Goal: Task Accomplishment & Management: Use online tool/utility

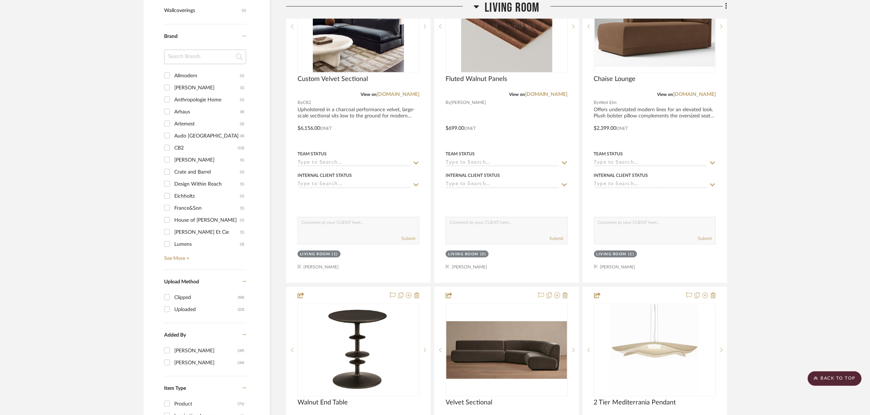
scroll to position [820, 0]
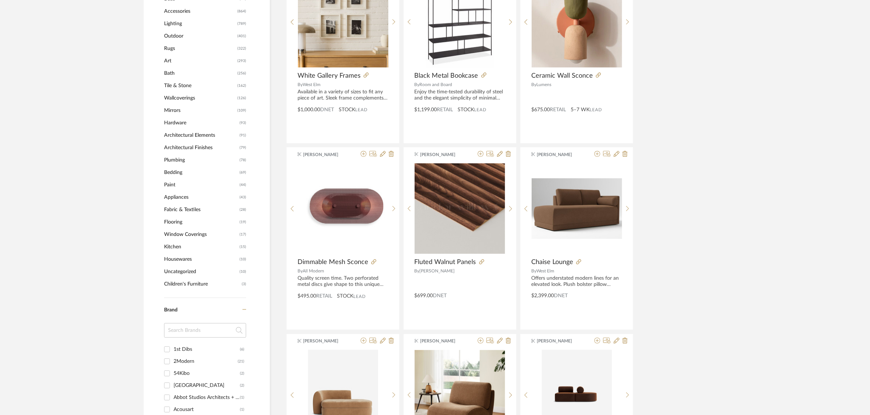
scroll to position [319, 0]
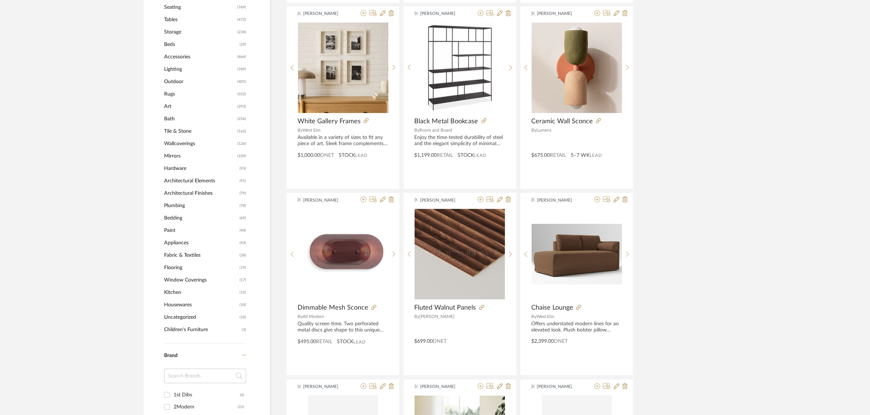
click at [175, 103] on span "Art" at bounding box center [199, 106] width 71 height 12
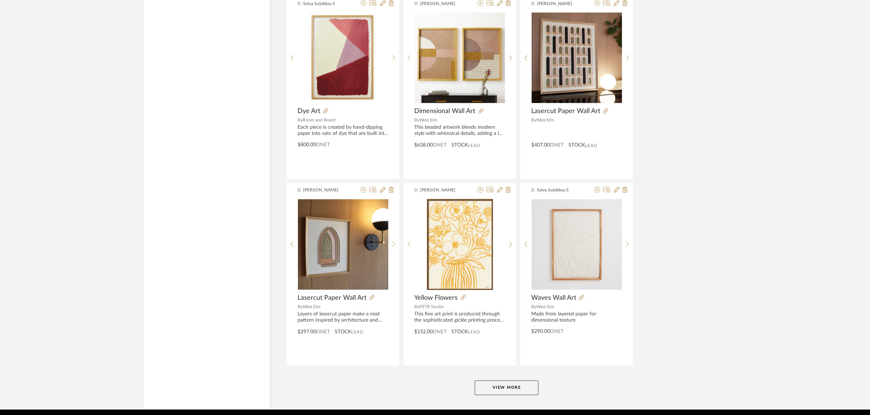
scroll to position [2070, 0]
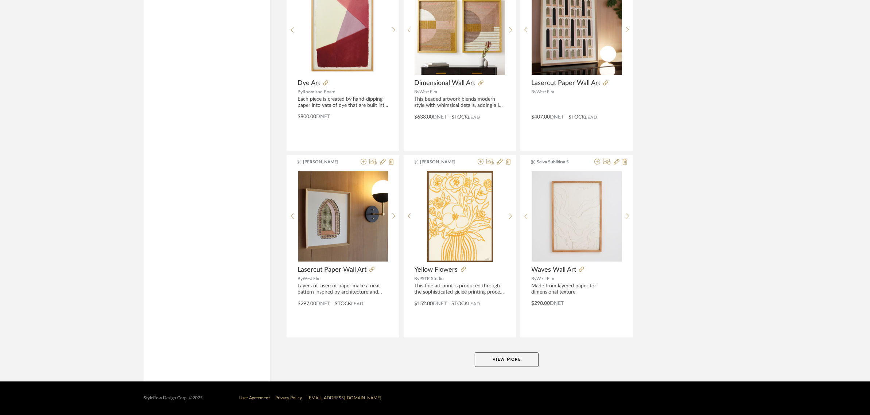
click at [495, 356] on button "View More" at bounding box center [507, 359] width 64 height 15
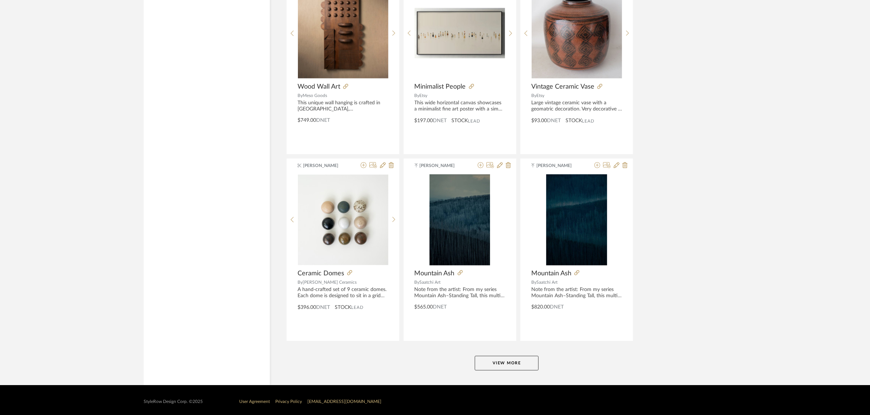
scroll to position [4311, 0]
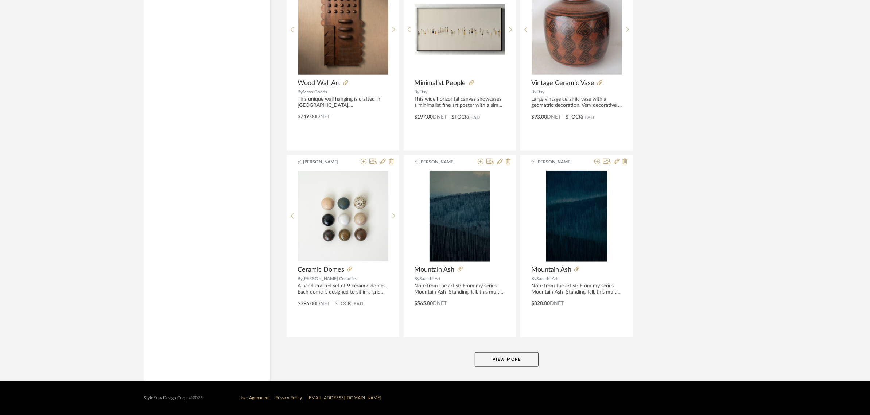
click at [486, 364] on button "View More" at bounding box center [507, 359] width 64 height 15
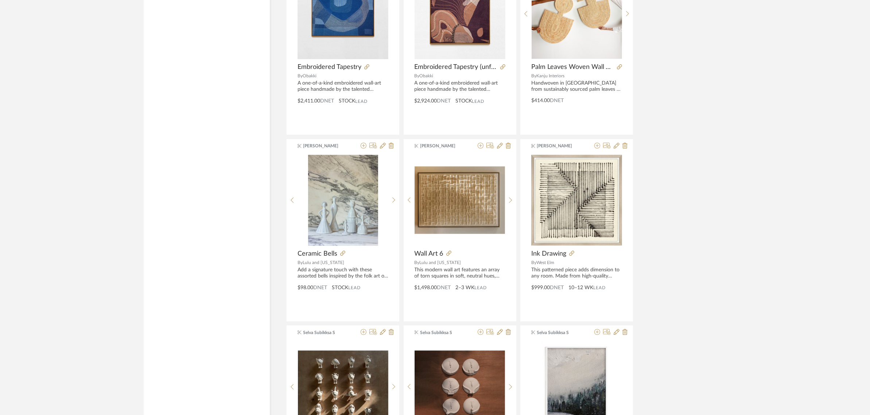
scroll to position [5815, 0]
click at [480, 149] on icon at bounding box center [481, 146] width 6 height 6
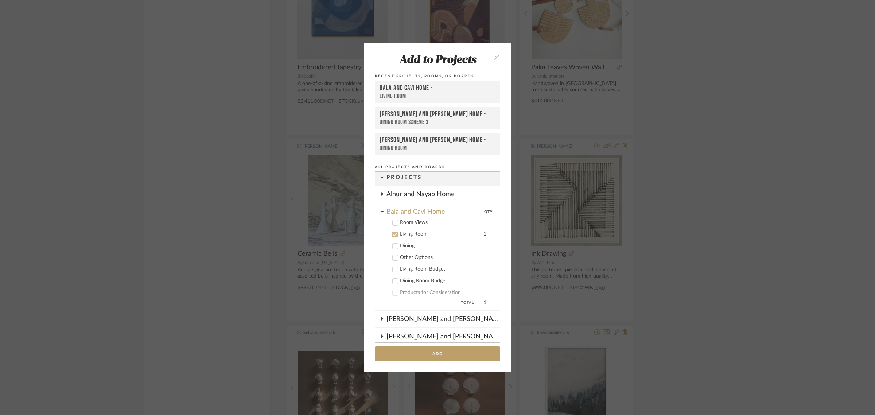
scroll to position [0, 0]
click at [393, 236] on icon at bounding box center [395, 236] width 5 height 5
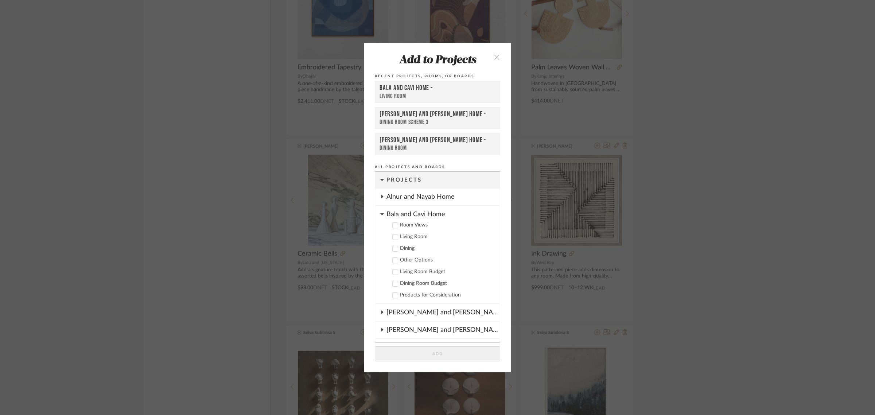
click at [380, 215] on icon at bounding box center [382, 214] width 4 height 6
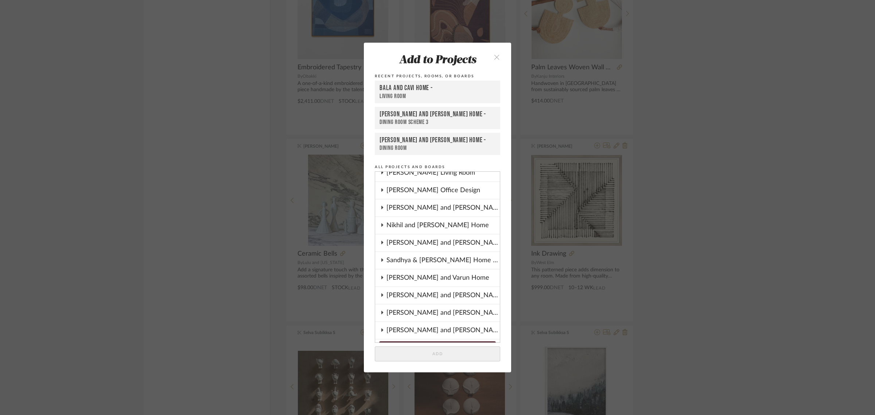
scroll to position [137, 0]
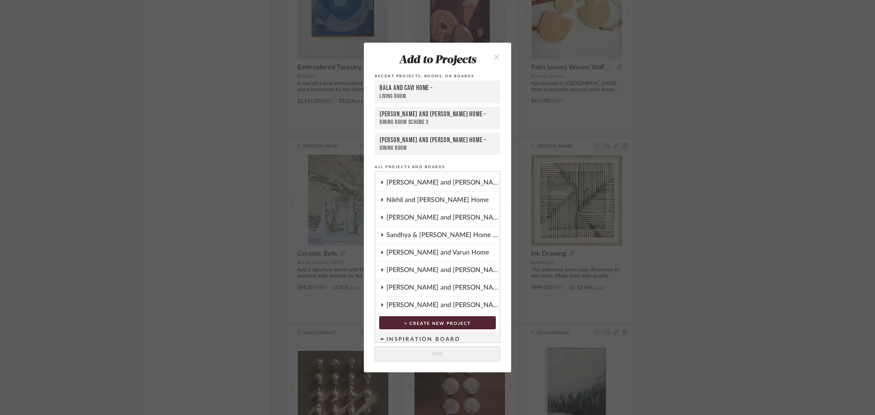
click at [381, 216] on icon at bounding box center [382, 217] width 2 height 3
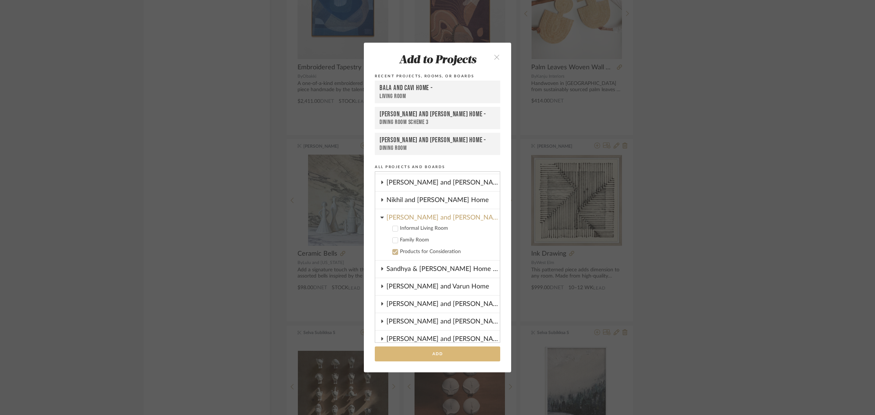
click at [435, 356] on button "Add" at bounding box center [437, 353] width 125 height 15
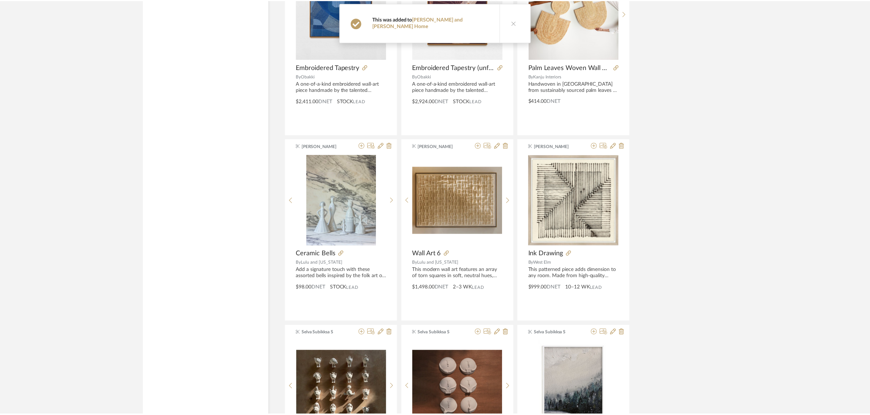
scroll to position [5815, 0]
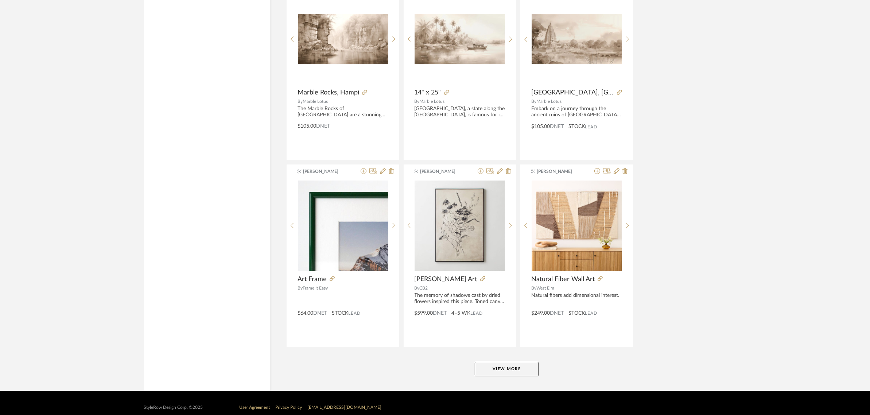
scroll to position [6551, 0]
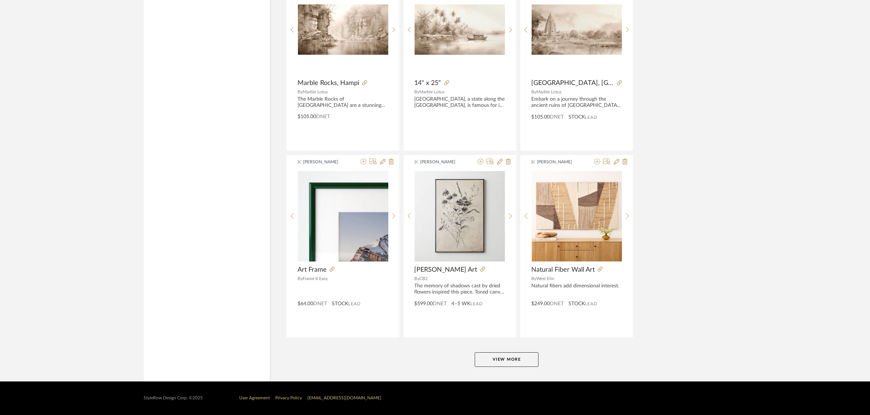
click at [504, 359] on button "View More" at bounding box center [507, 359] width 64 height 15
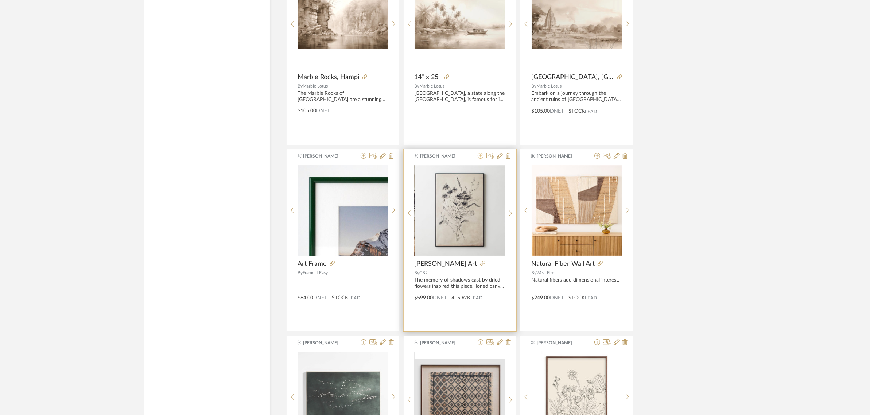
click at [478, 159] on icon at bounding box center [481, 156] width 6 height 6
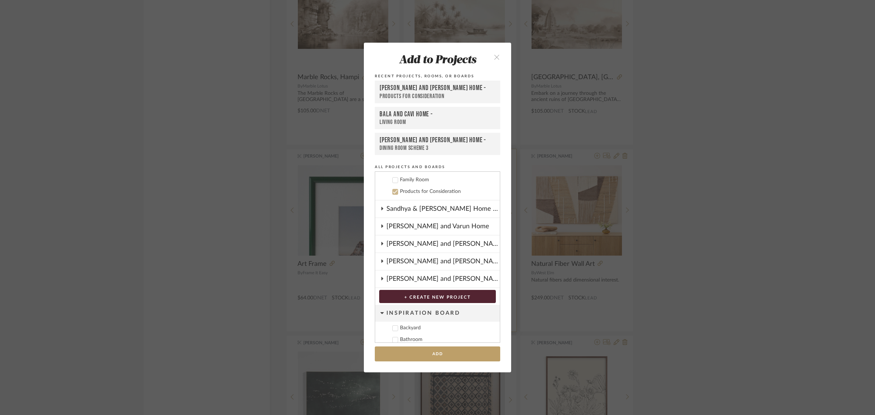
scroll to position [208, 0]
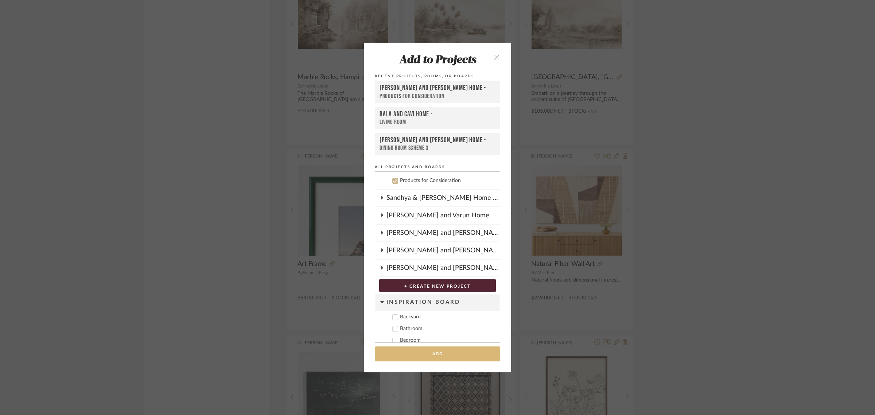
click at [455, 354] on button "Add" at bounding box center [437, 353] width 125 height 15
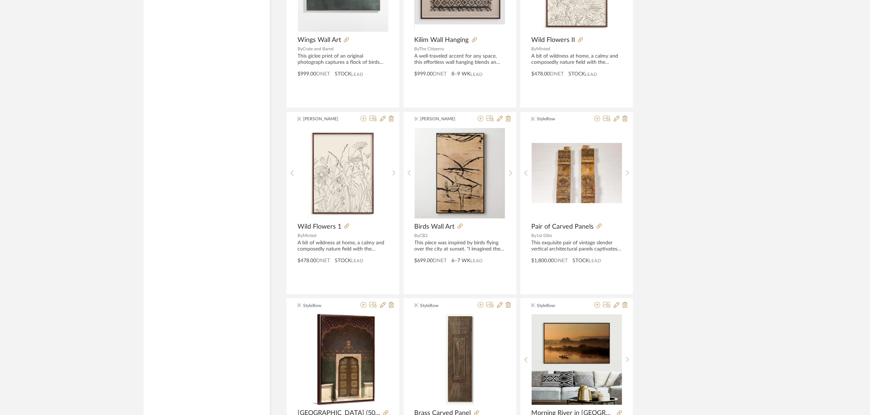
scroll to position [6870, 0]
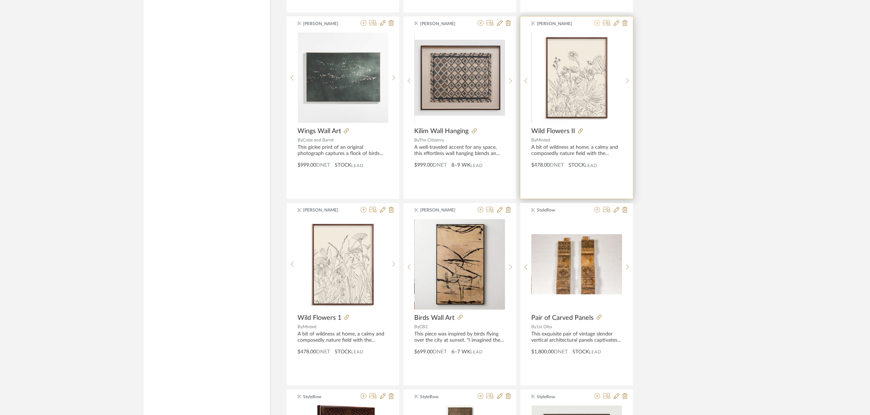
click at [595, 26] on icon at bounding box center [597, 23] width 6 height 6
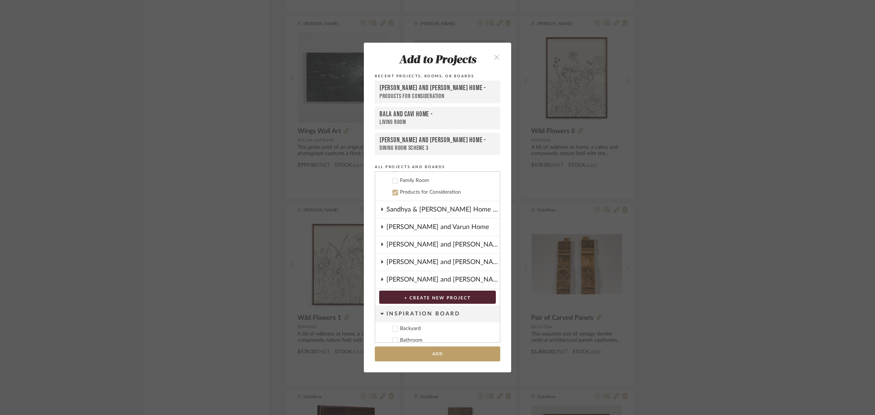
scroll to position [208, 0]
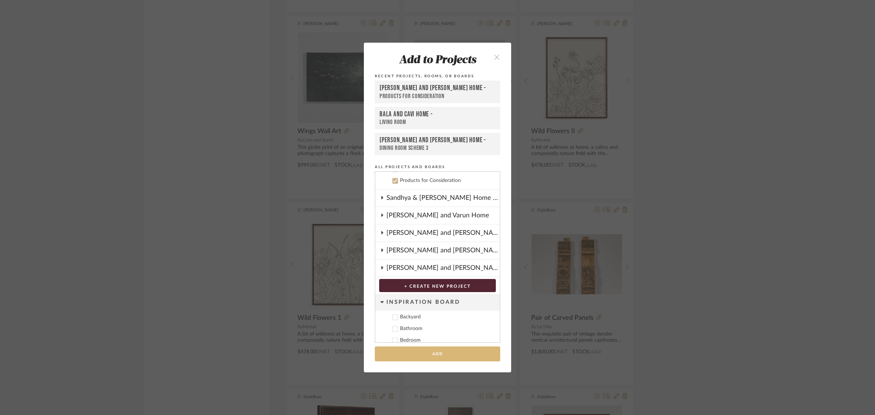
click at [424, 357] on button "Add" at bounding box center [437, 353] width 125 height 15
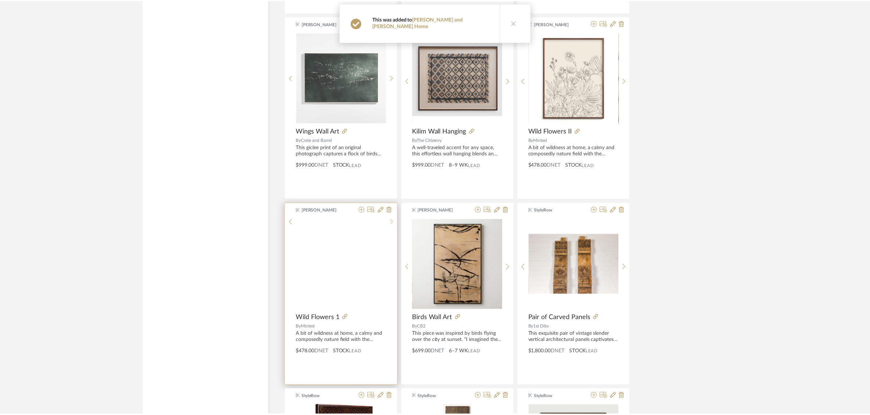
scroll to position [6870, 0]
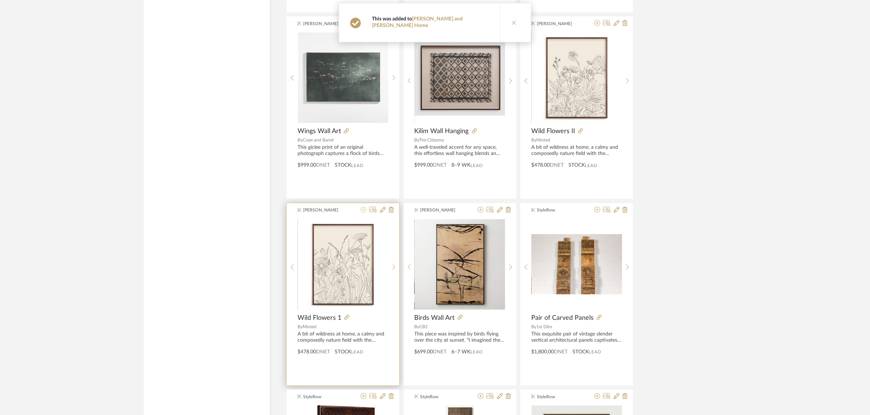
click at [363, 213] on icon at bounding box center [364, 210] width 6 height 6
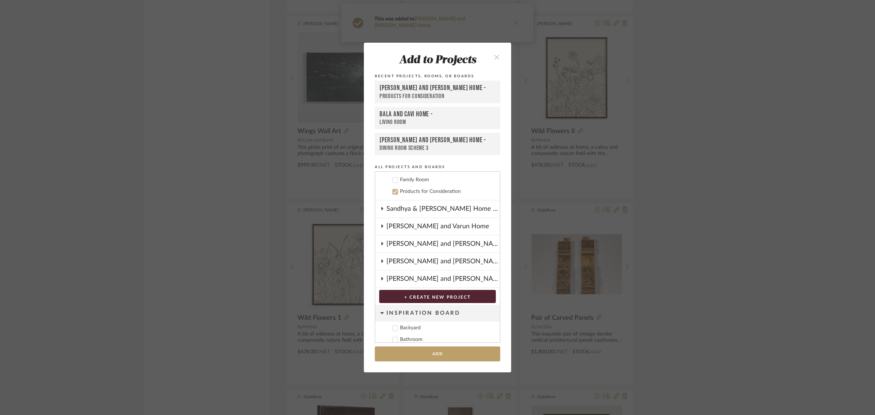
scroll to position [208, 0]
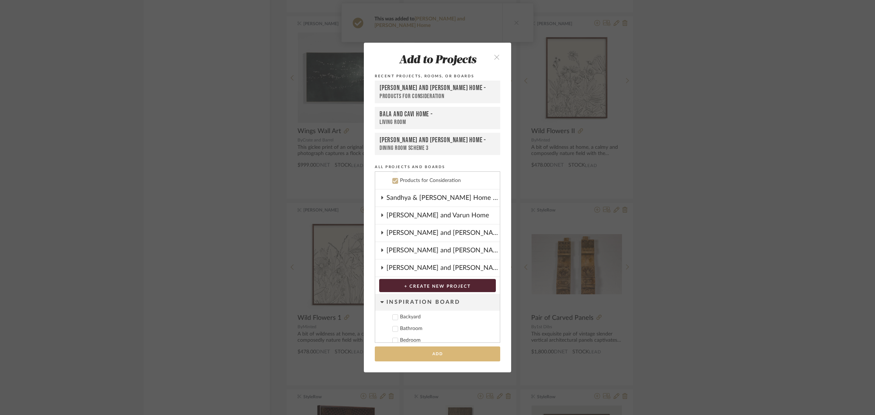
click at [419, 354] on button "Add" at bounding box center [437, 353] width 125 height 15
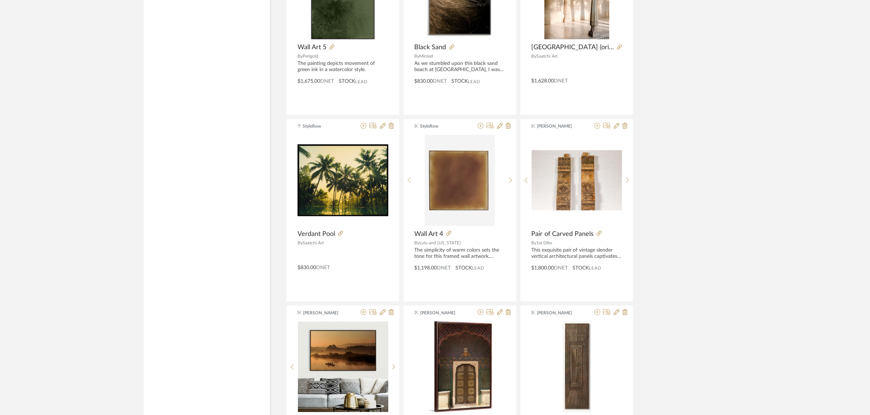
scroll to position [7736, 0]
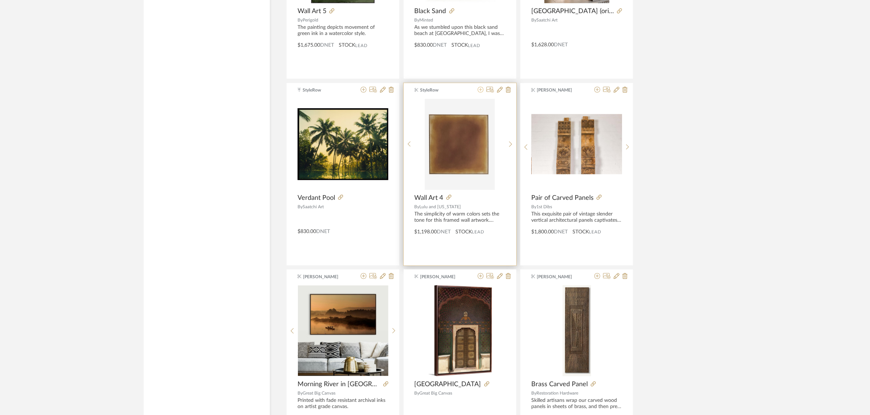
click at [482, 93] on icon at bounding box center [481, 90] width 6 height 6
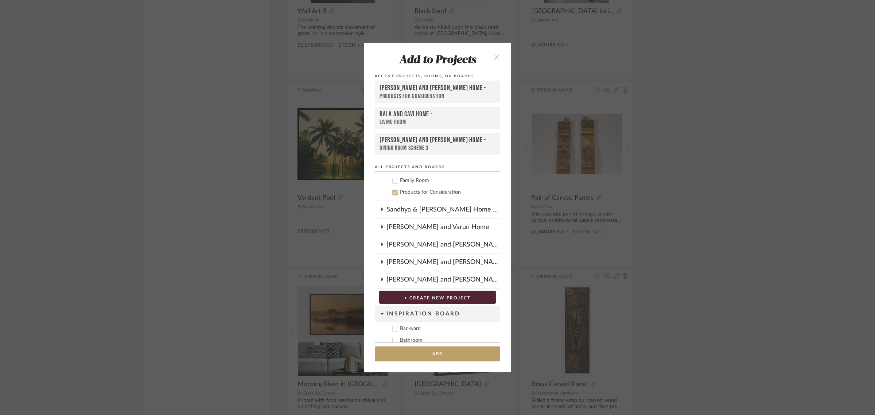
scroll to position [208, 0]
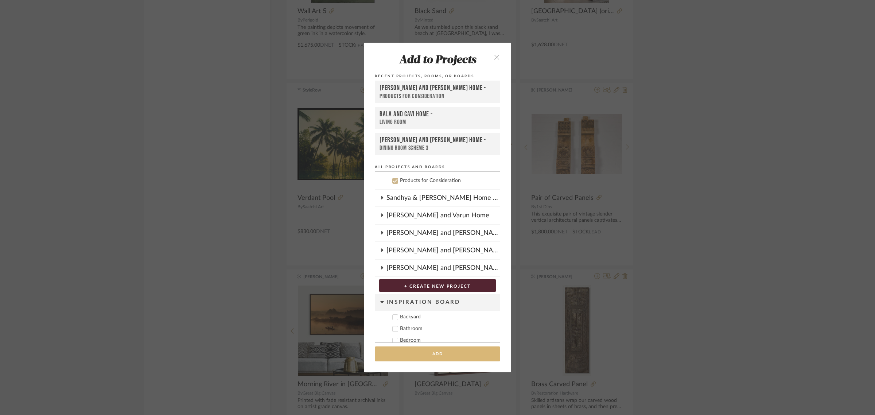
click at [451, 354] on button "Add" at bounding box center [437, 353] width 125 height 15
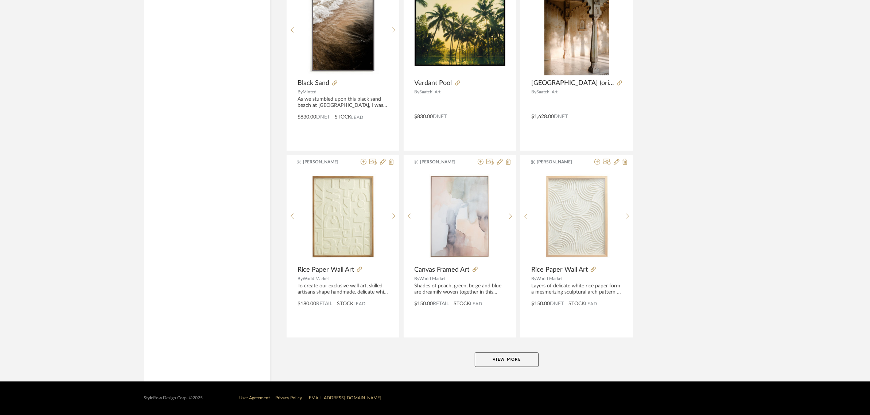
scroll to position [8791, 0]
click at [531, 359] on button "View More" at bounding box center [507, 359] width 64 height 15
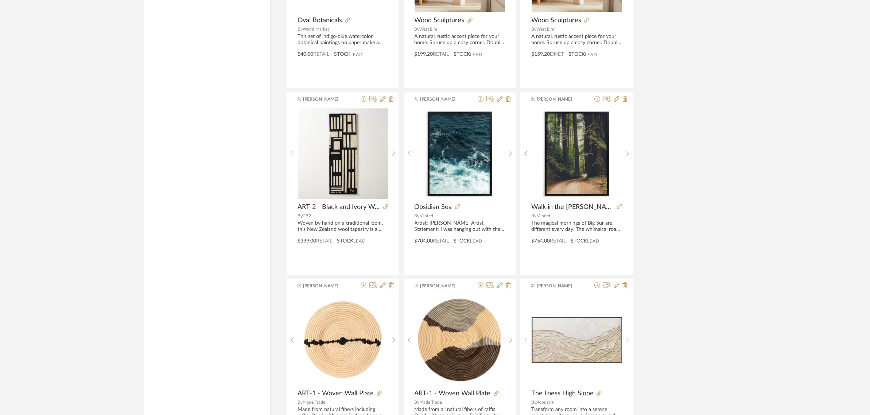
scroll to position [9201, 0]
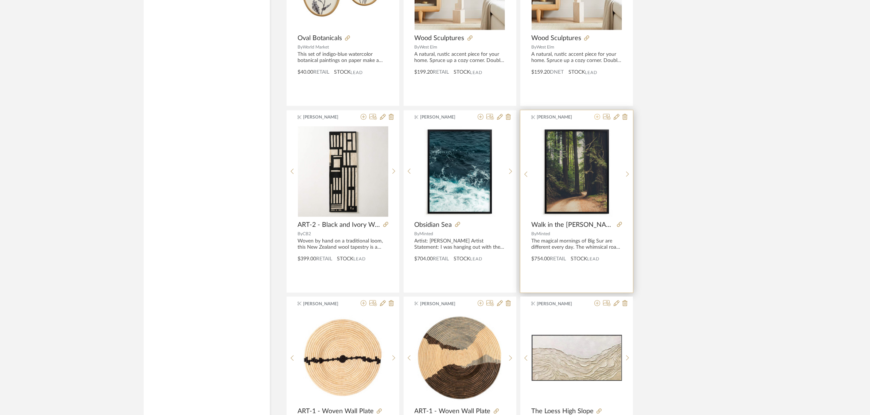
click at [597, 120] on icon at bounding box center [597, 117] width 6 height 6
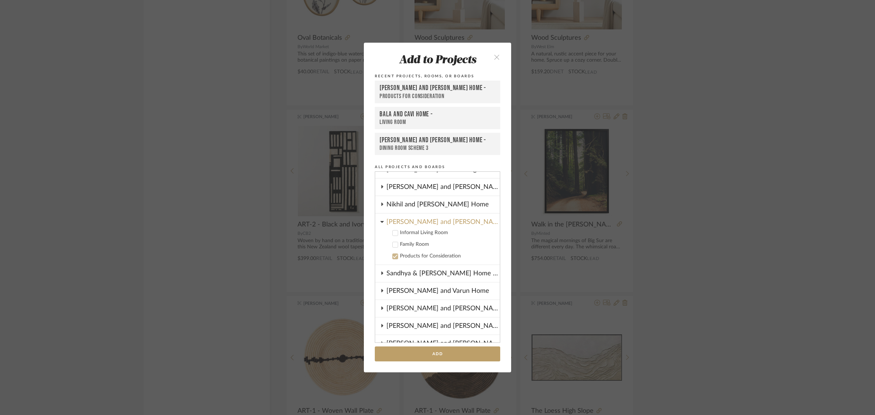
scroll to position [208, 0]
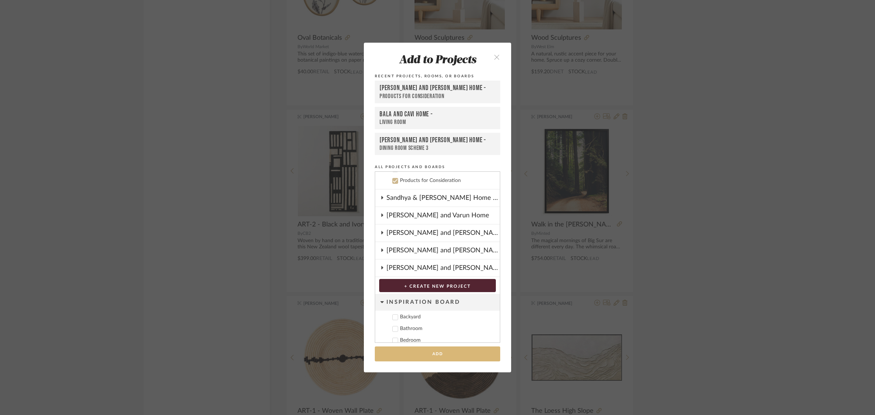
click at [420, 358] on button "Add" at bounding box center [437, 353] width 125 height 15
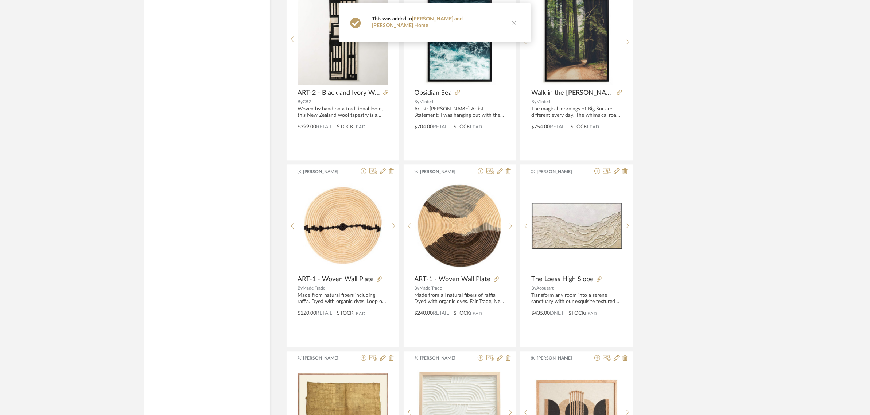
scroll to position [9429, 0]
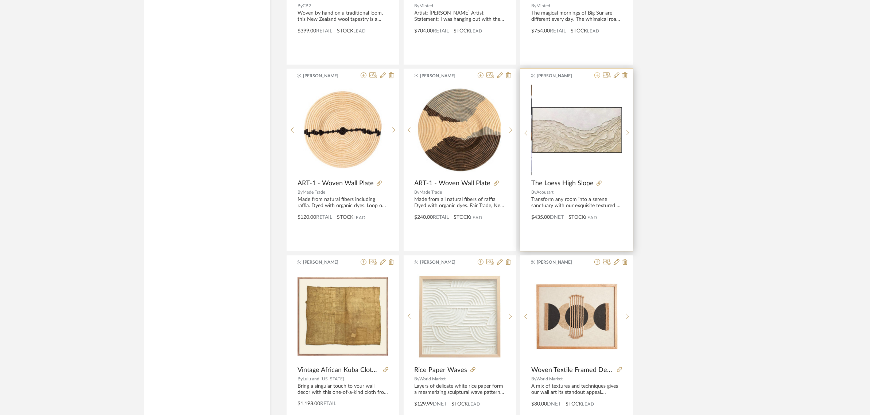
click at [595, 78] on icon at bounding box center [597, 75] width 6 height 6
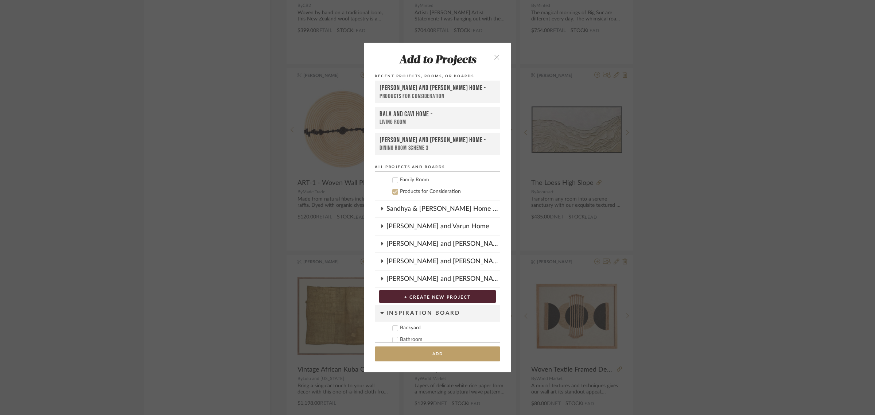
scroll to position [208, 0]
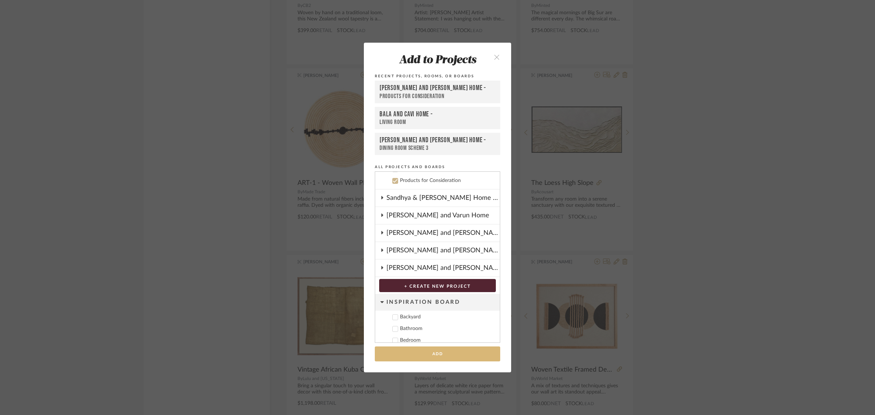
click at [431, 352] on button "Add" at bounding box center [437, 353] width 125 height 15
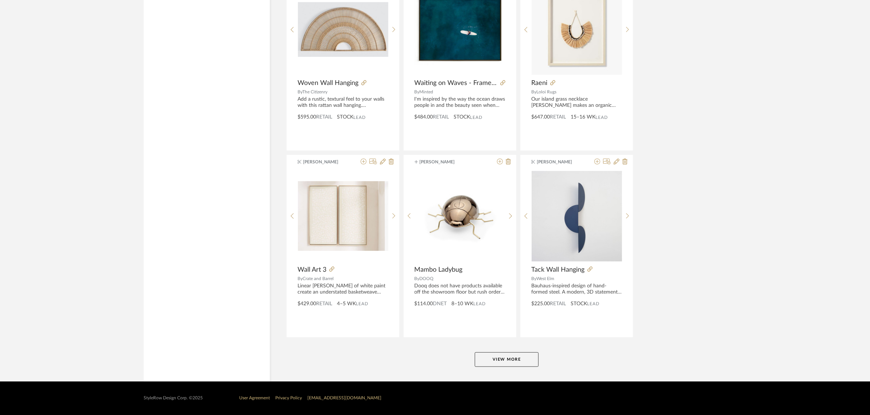
scroll to position [11031, 0]
click at [504, 356] on button "View More" at bounding box center [507, 359] width 64 height 15
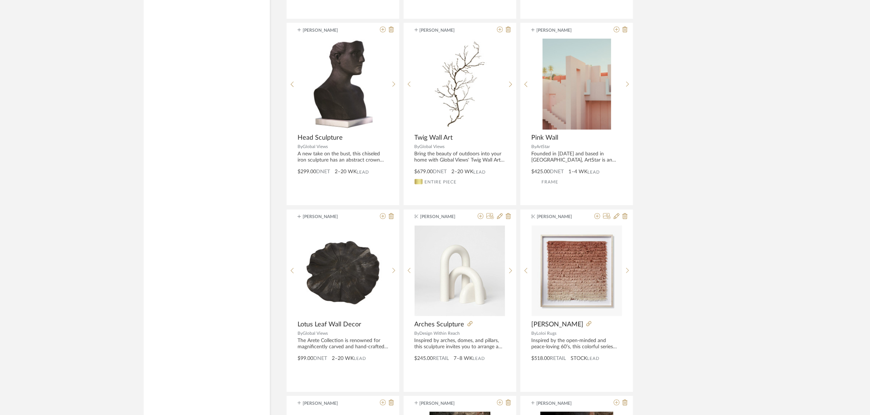
scroll to position [11624, 0]
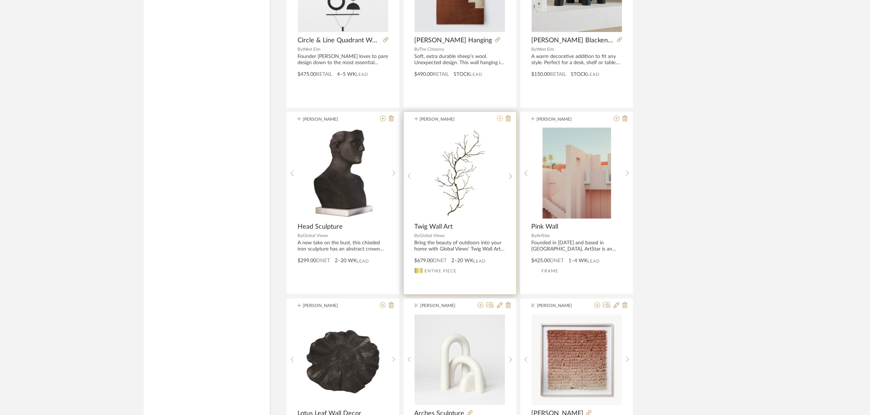
click at [499, 121] on icon at bounding box center [500, 119] width 6 height 6
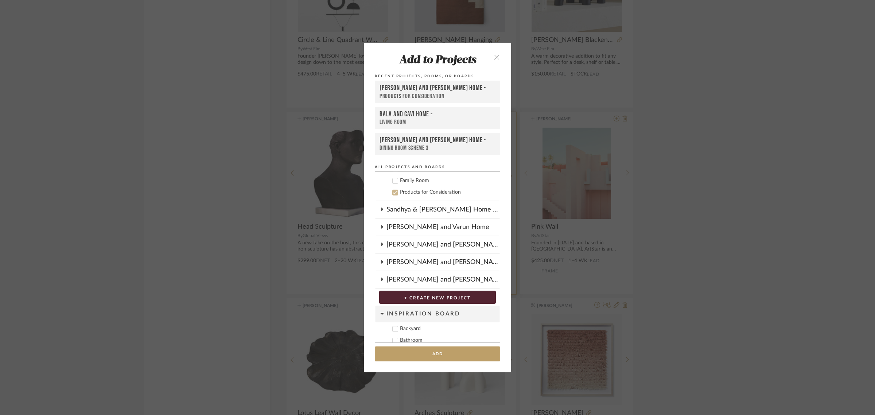
scroll to position [208, 0]
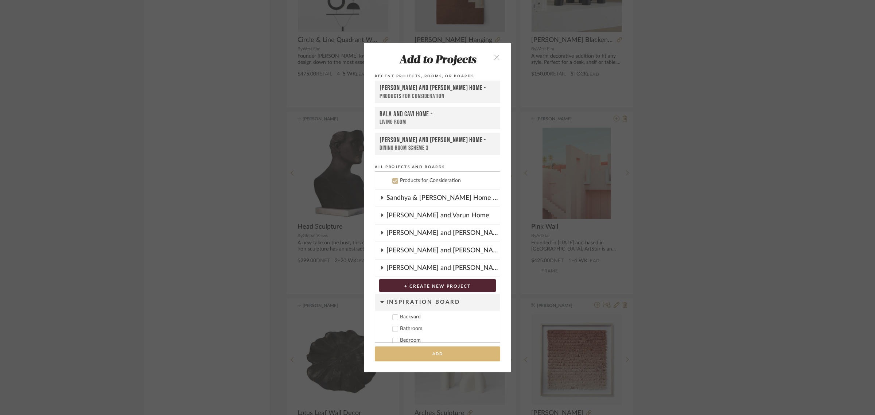
click at [434, 355] on button "Add" at bounding box center [437, 353] width 125 height 15
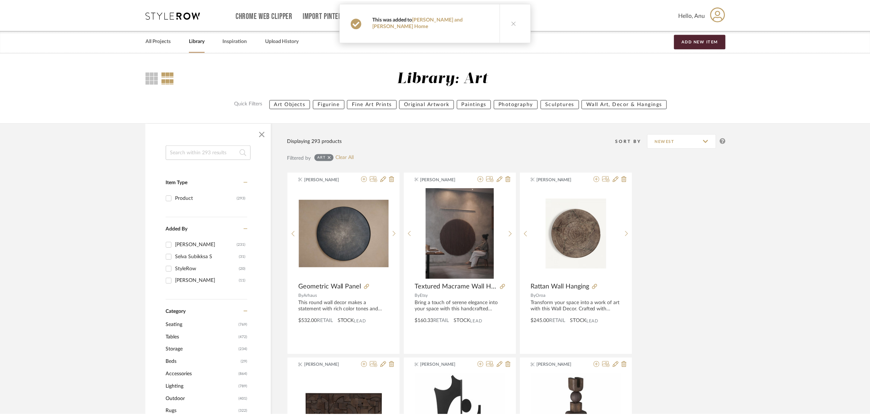
scroll to position [11624, 0]
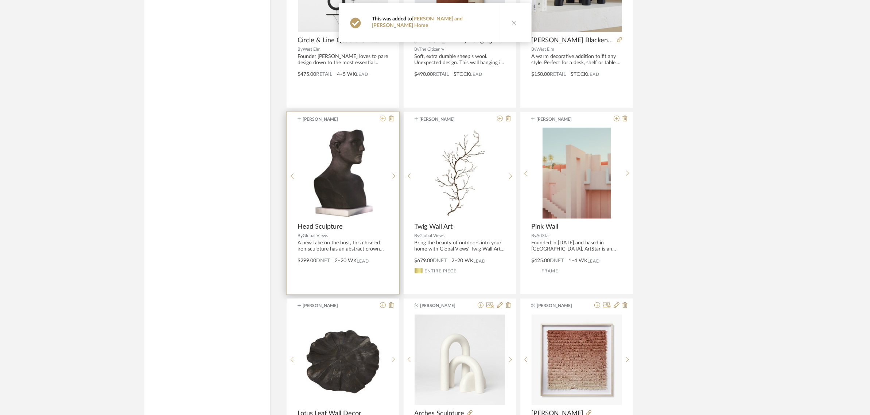
click at [383, 121] on icon at bounding box center [383, 119] width 6 height 6
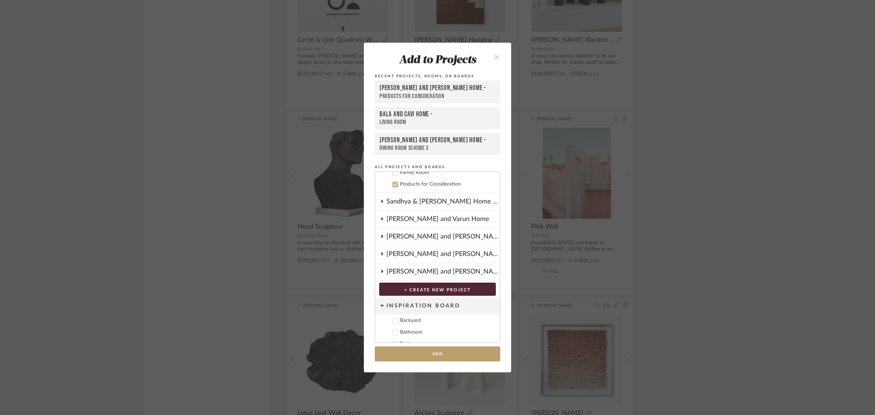
scroll to position [208, 0]
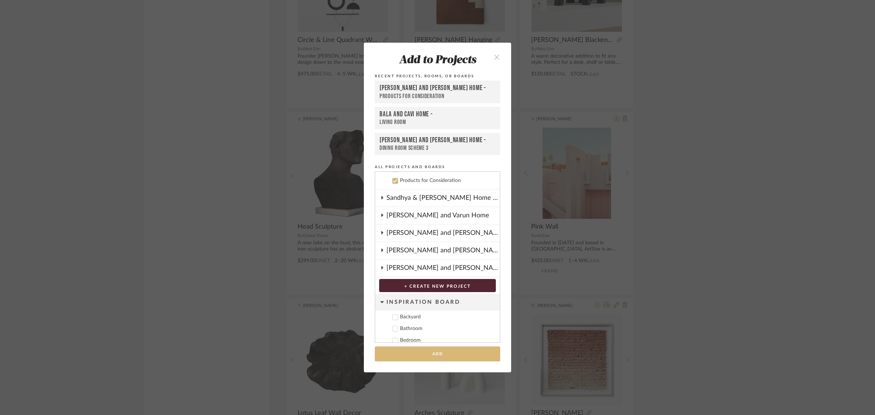
click at [418, 356] on button "Add" at bounding box center [437, 353] width 125 height 15
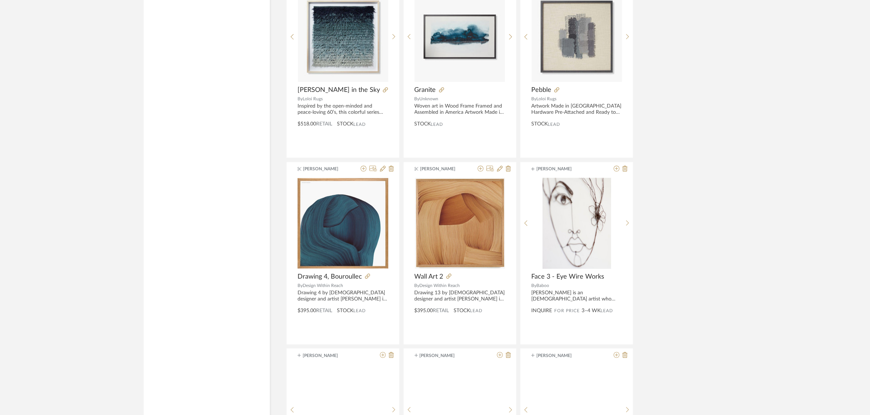
scroll to position [12627, 0]
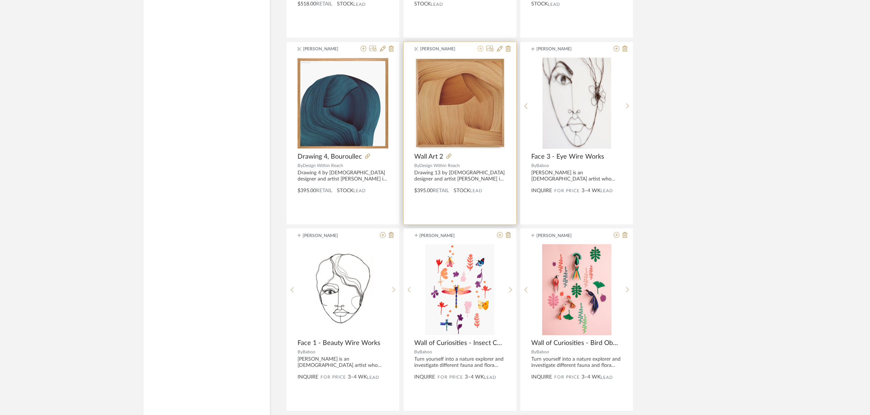
click at [481, 51] on icon at bounding box center [481, 49] width 6 height 6
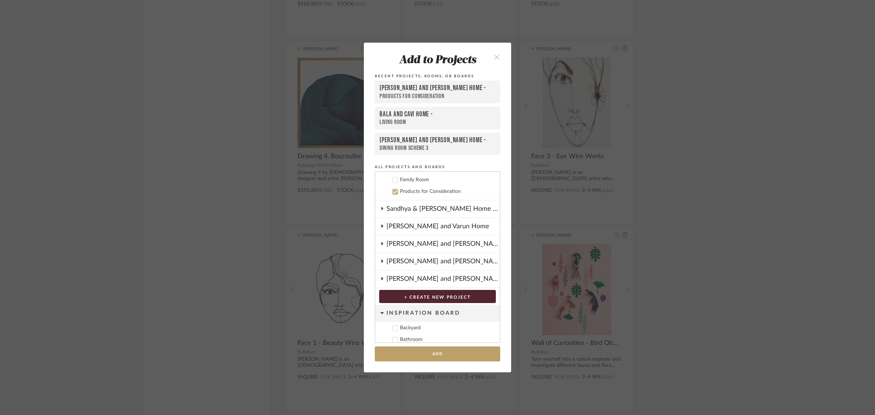
scroll to position [208, 0]
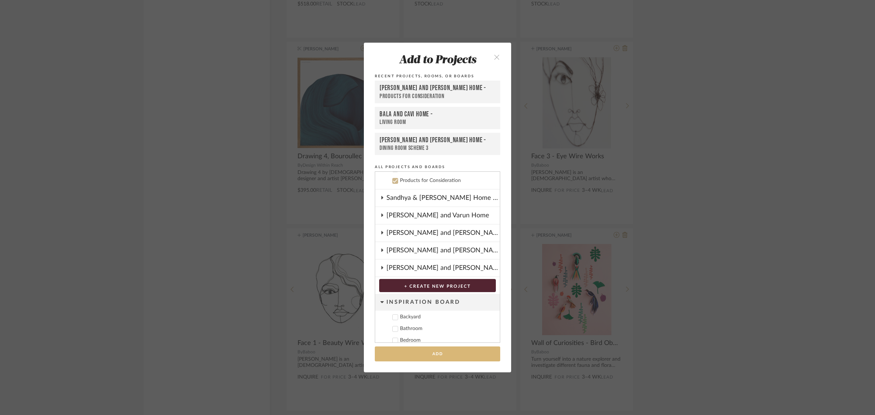
click at [442, 350] on button "Add" at bounding box center [437, 353] width 125 height 15
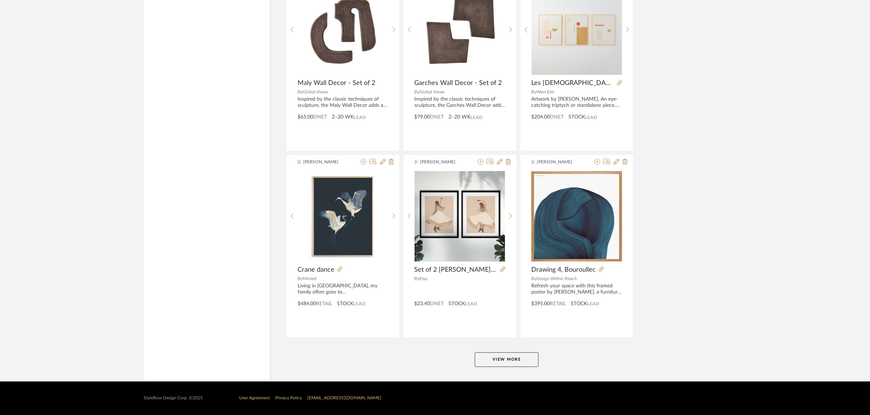
scroll to position [13272, 0]
click at [521, 358] on button "View More" at bounding box center [507, 359] width 64 height 15
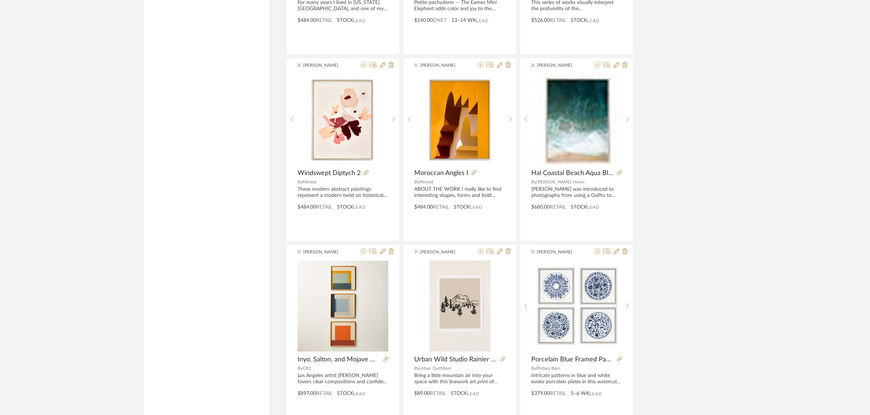
scroll to position [13546, 0]
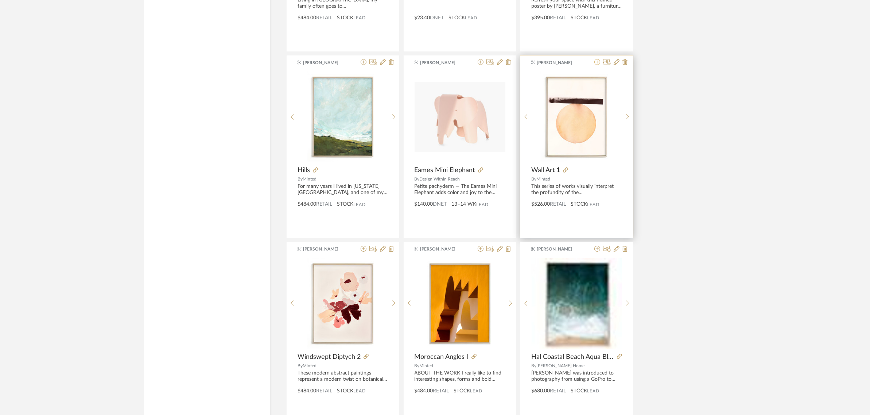
click at [597, 65] on icon at bounding box center [597, 62] width 6 height 6
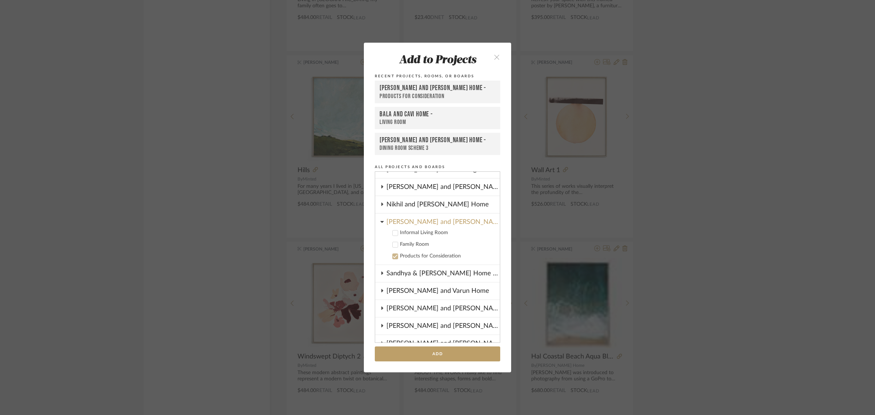
scroll to position [208, 0]
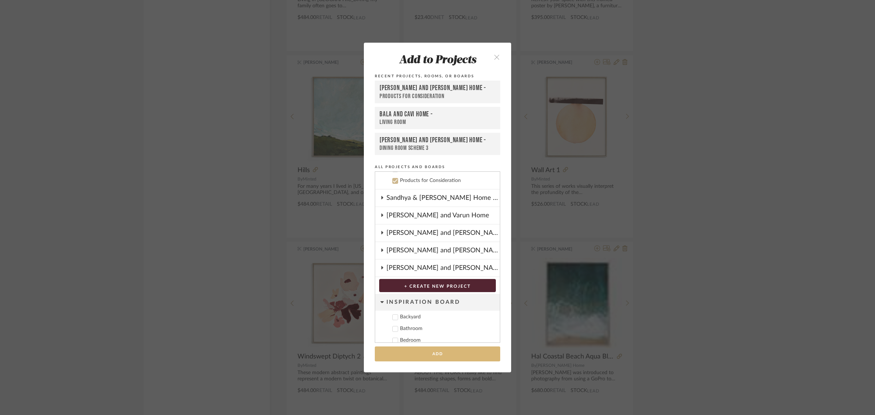
click at [418, 351] on button "Add" at bounding box center [437, 353] width 125 height 15
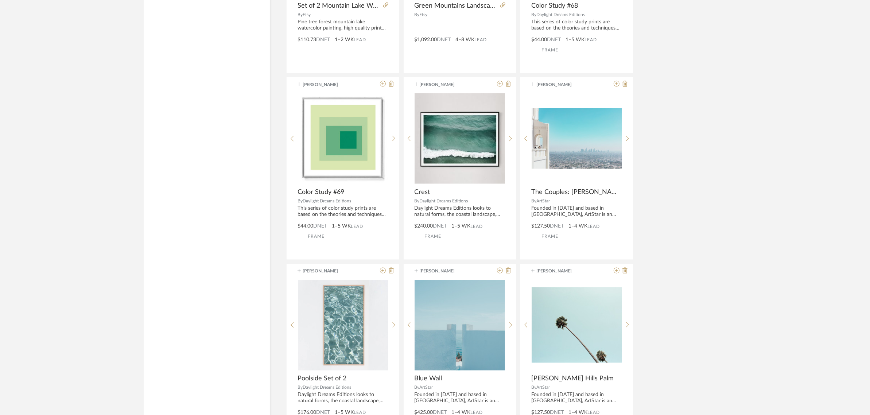
scroll to position [15376, 0]
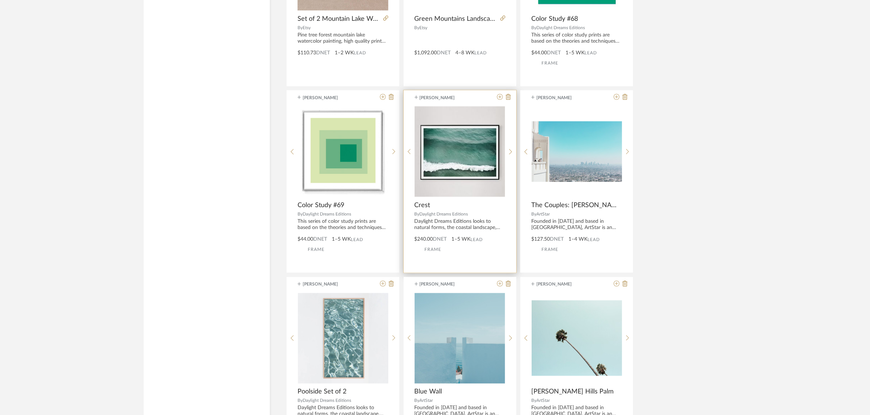
click at [449, 216] on span "Daylight Dreams Editions" at bounding box center [444, 214] width 48 height 4
click at [500, 100] on icon at bounding box center [500, 97] width 6 height 6
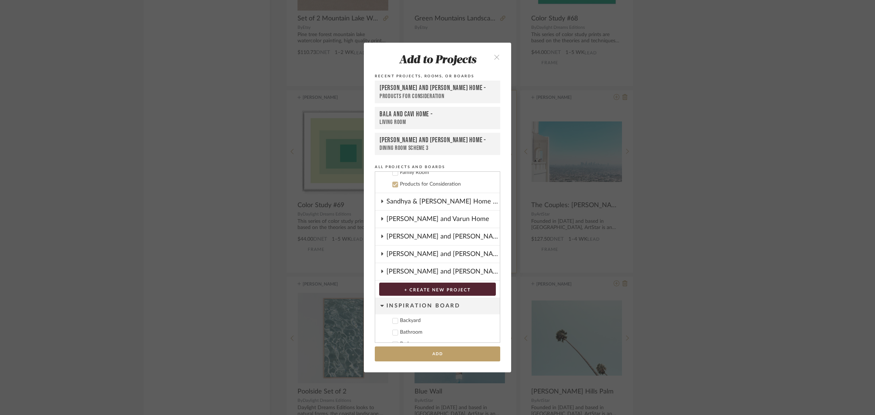
scroll to position [208, 0]
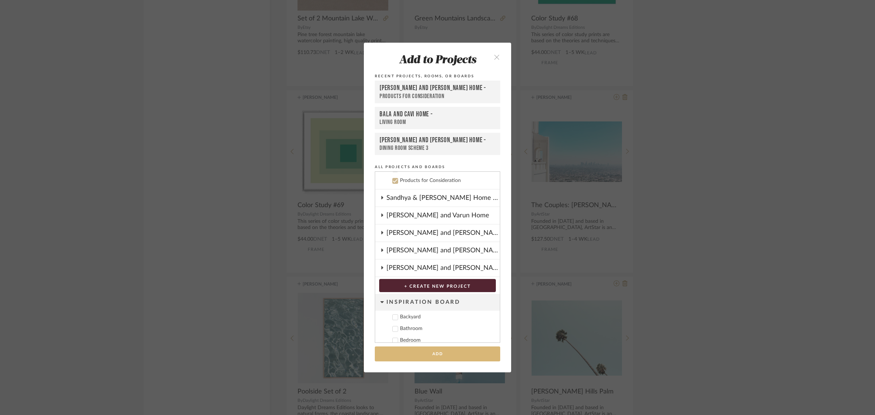
click at [425, 357] on button "Add" at bounding box center [437, 353] width 125 height 15
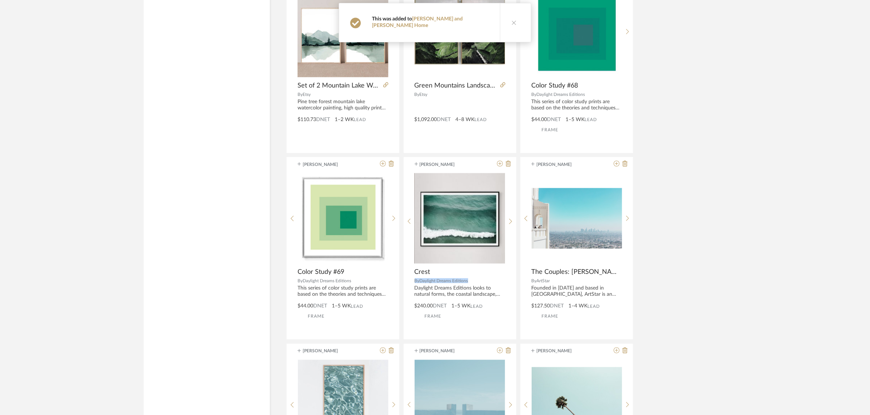
scroll to position [15194, 0]
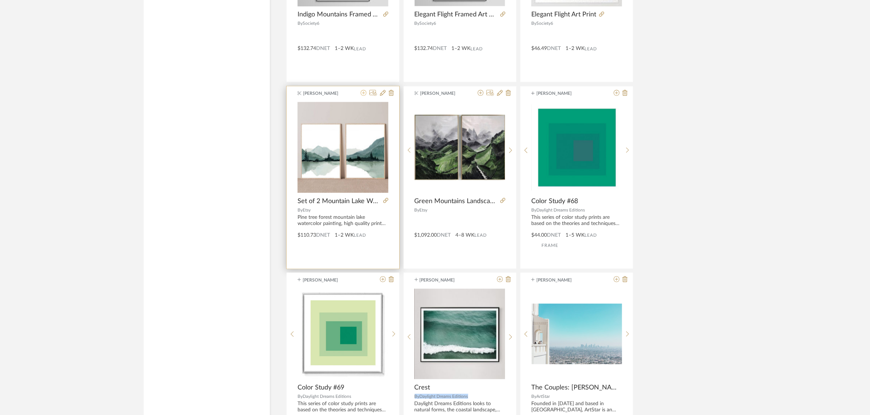
click at [364, 96] on icon at bounding box center [364, 93] width 6 height 6
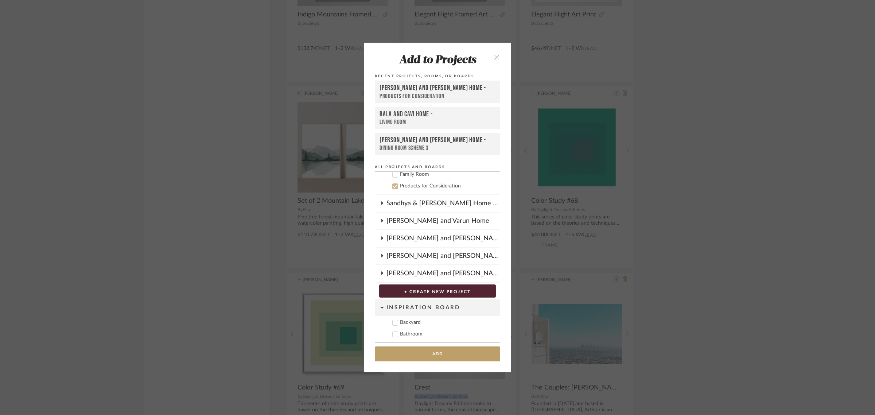
scroll to position [208, 0]
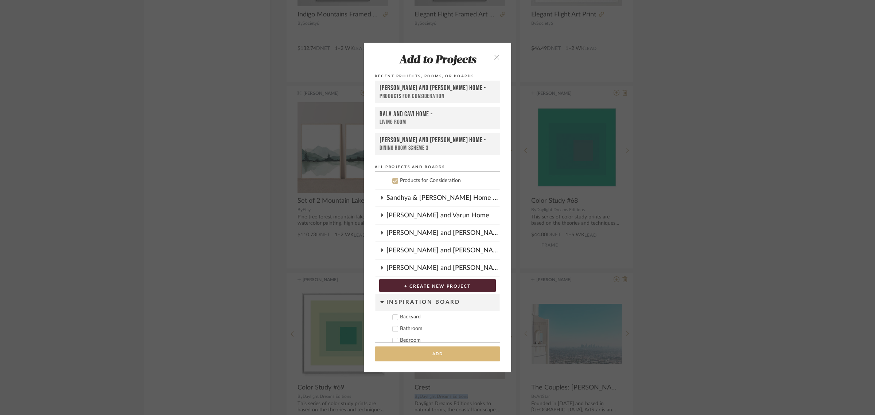
click at [442, 357] on button "Add" at bounding box center [437, 353] width 125 height 15
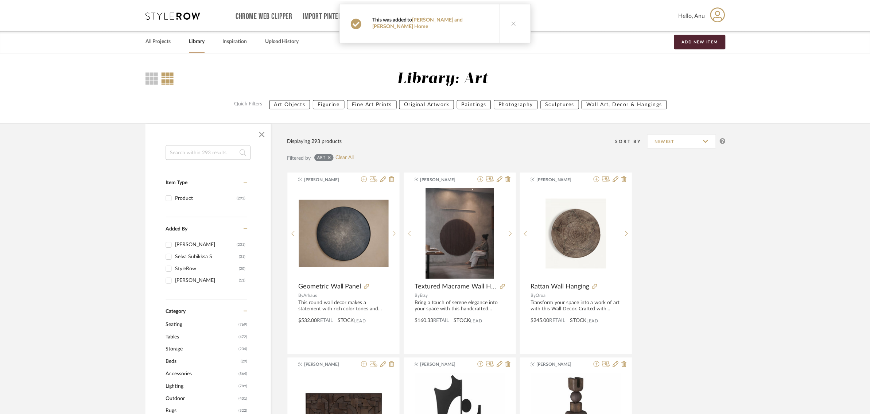
scroll to position [15194, 0]
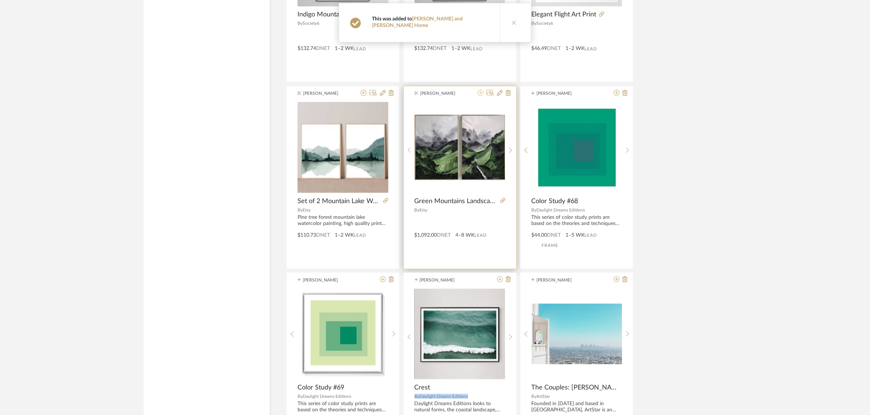
click at [480, 96] on icon at bounding box center [481, 93] width 6 height 6
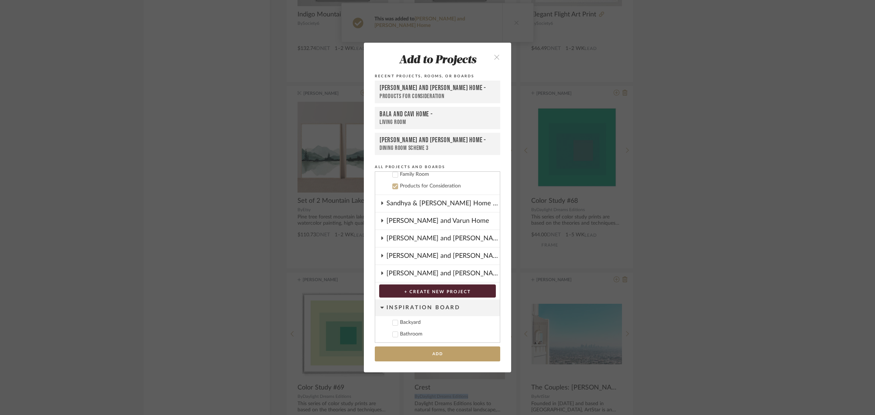
scroll to position [208, 0]
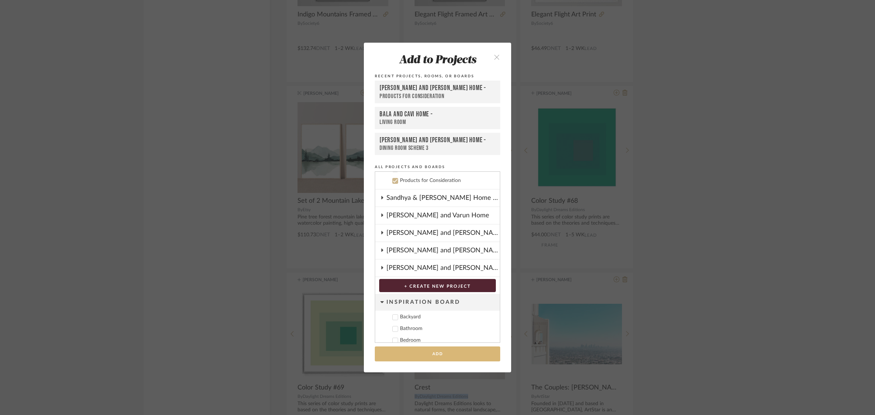
click at [416, 360] on button "Add" at bounding box center [437, 353] width 125 height 15
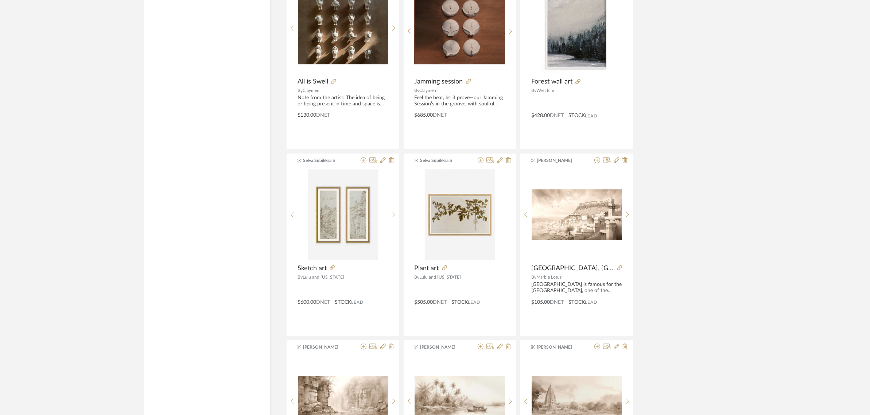
scroll to position [0, 0]
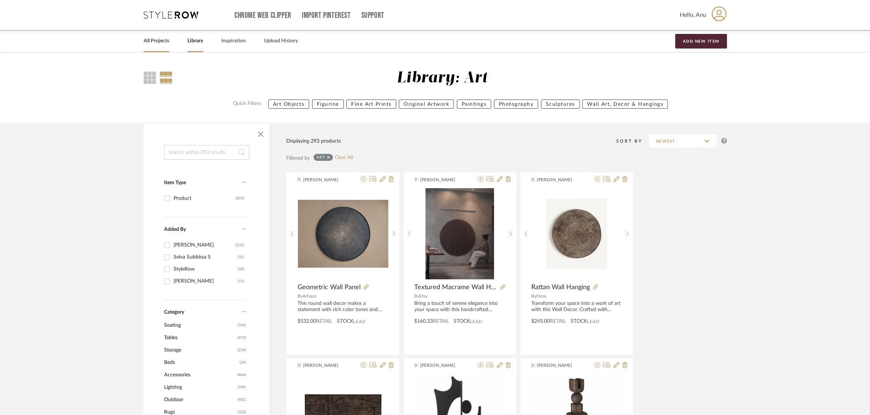
click at [156, 43] on link "All Projects" at bounding box center [157, 41] width 26 height 10
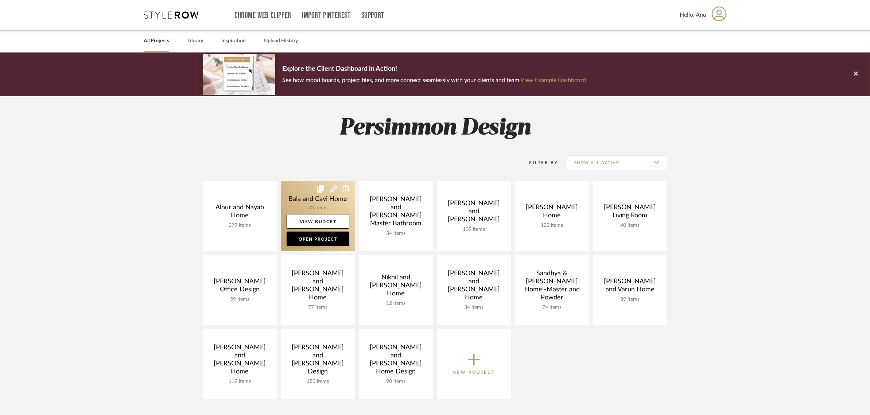
click at [307, 199] on link at bounding box center [318, 216] width 74 height 70
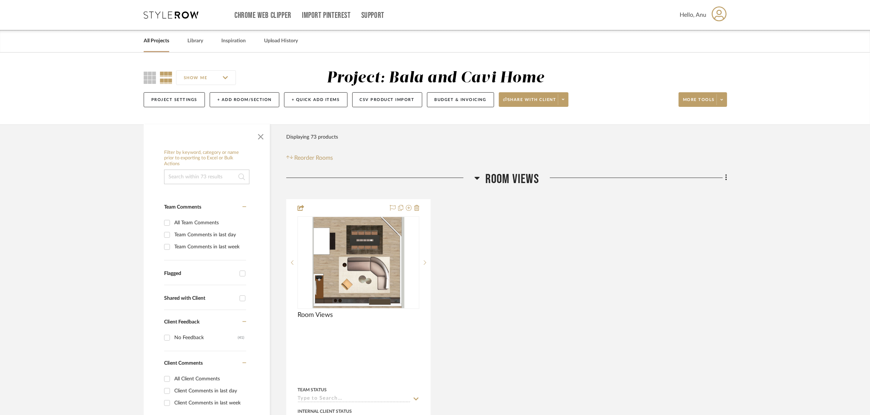
click at [152, 41] on link "All Projects" at bounding box center [157, 41] width 26 height 10
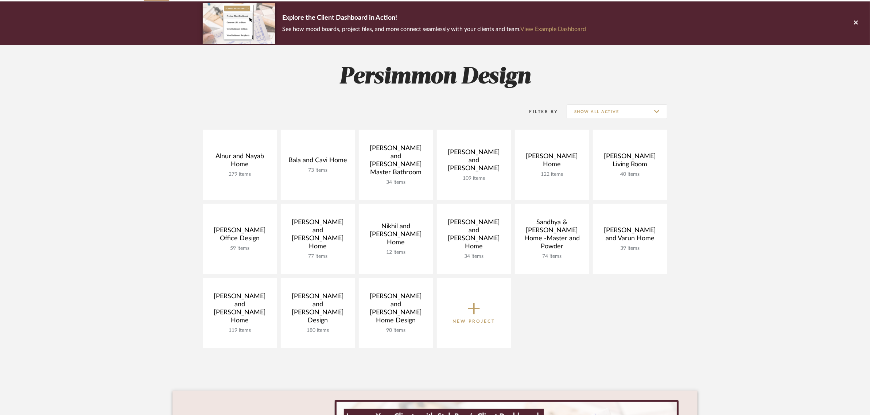
scroll to position [46, 0]
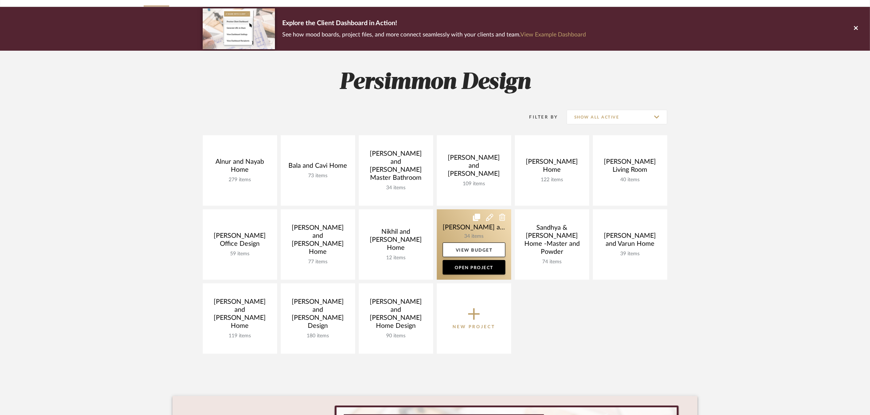
click at [458, 225] on link at bounding box center [474, 244] width 74 height 70
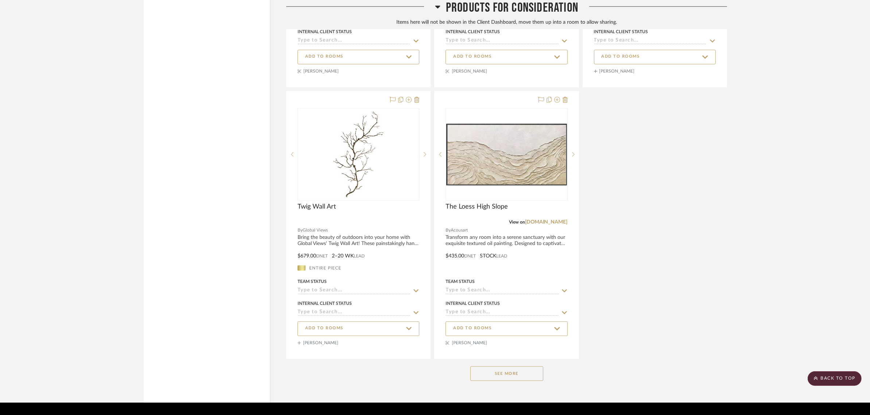
scroll to position [2072, 0]
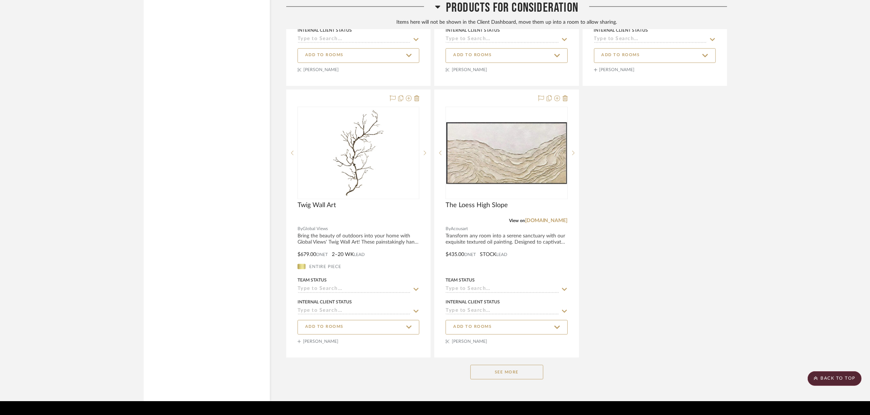
click at [484, 365] on button "See More" at bounding box center [506, 372] width 73 height 15
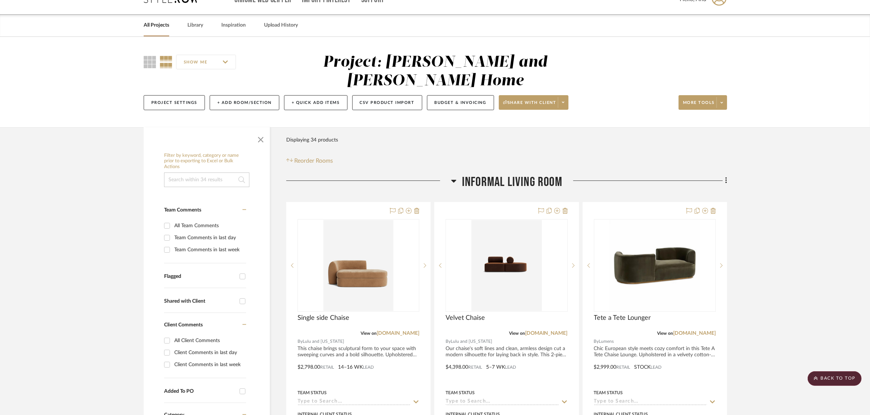
scroll to position [0, 0]
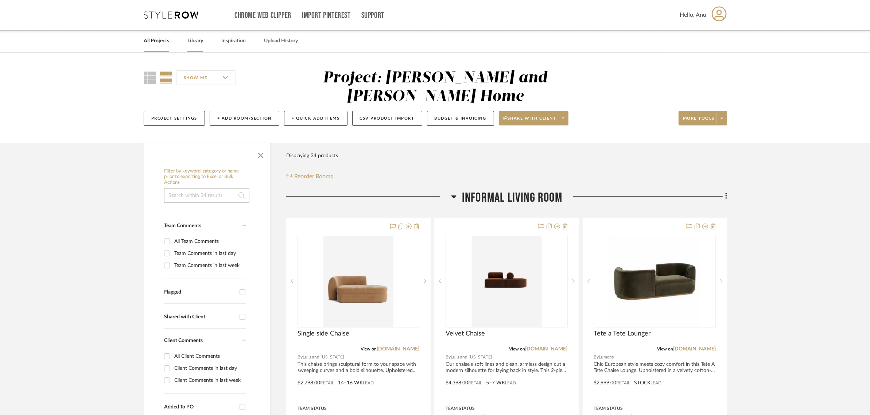
click at [195, 39] on link "Library" at bounding box center [195, 41] width 16 height 10
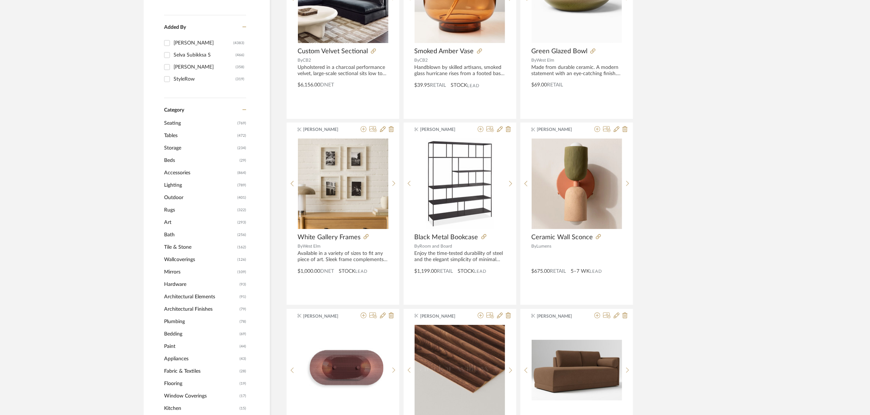
scroll to position [228, 0]
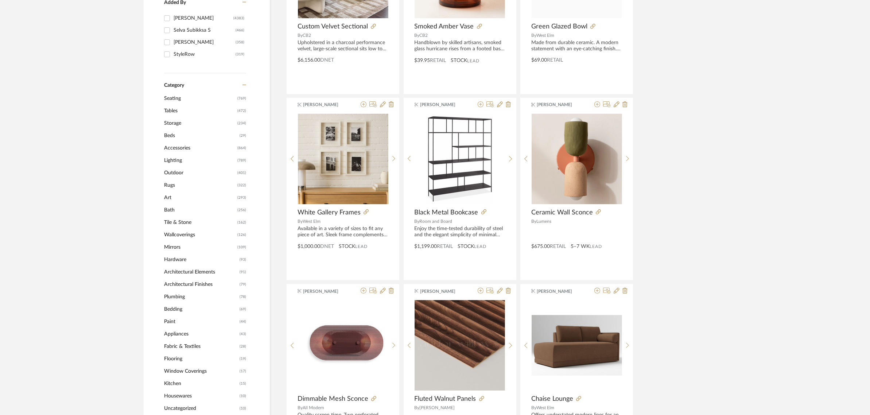
click at [171, 197] on span "Art" at bounding box center [199, 197] width 71 height 12
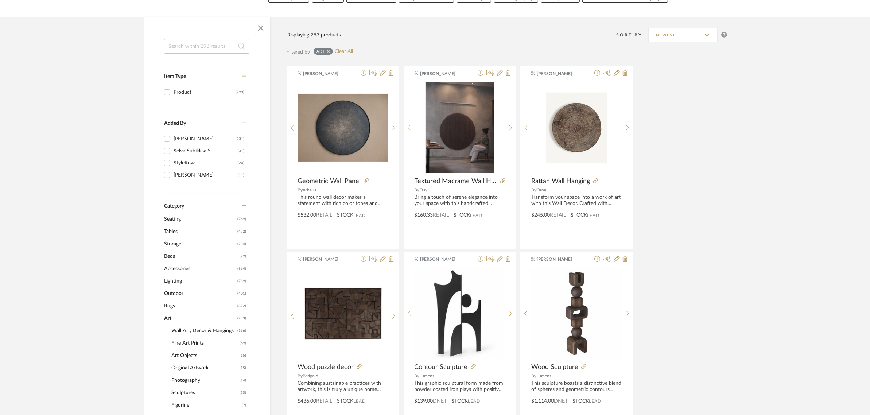
scroll to position [273, 0]
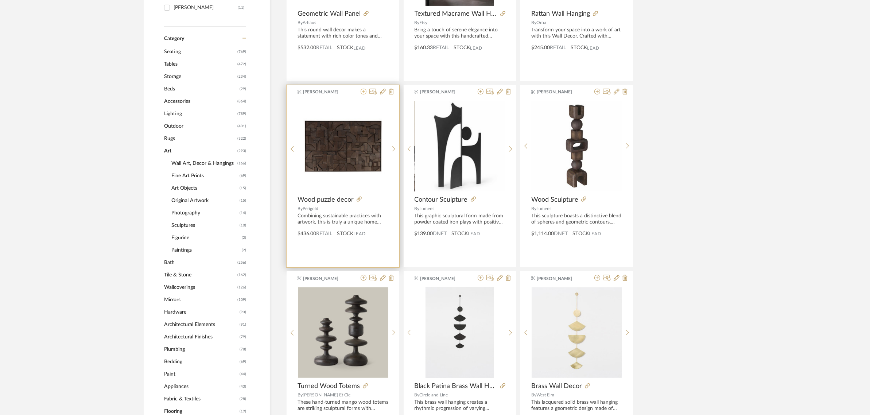
click at [362, 92] on icon at bounding box center [364, 92] width 6 height 6
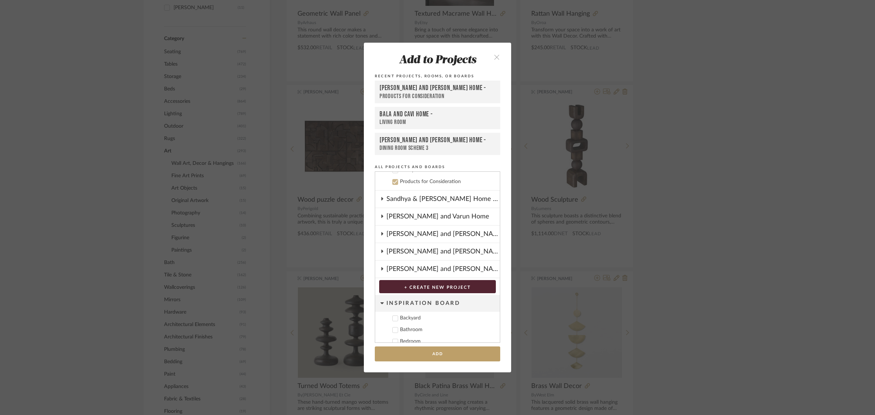
scroll to position [208, 0]
click at [439, 356] on button "Add" at bounding box center [437, 353] width 125 height 15
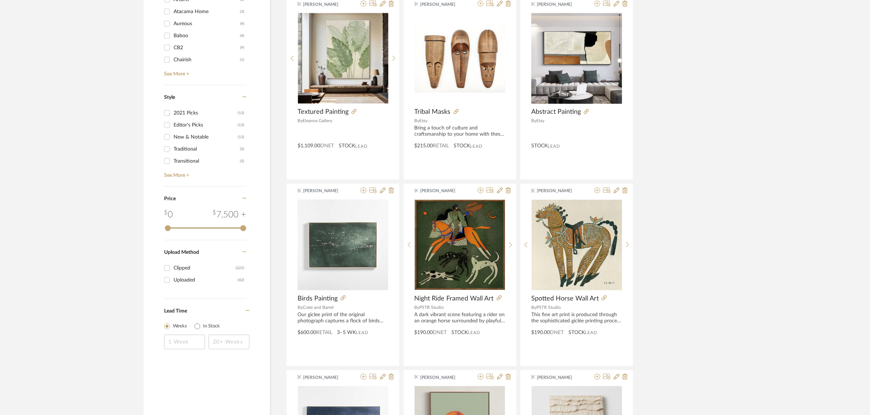
scroll to position [912, 0]
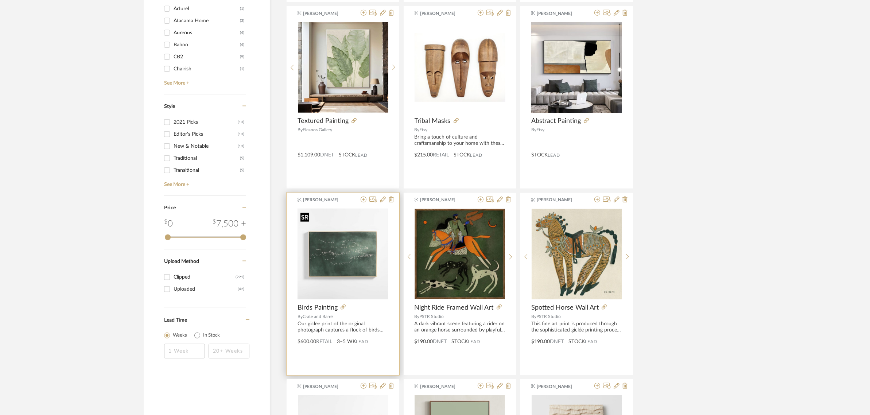
click at [345, 274] on img "0" at bounding box center [343, 254] width 91 height 91
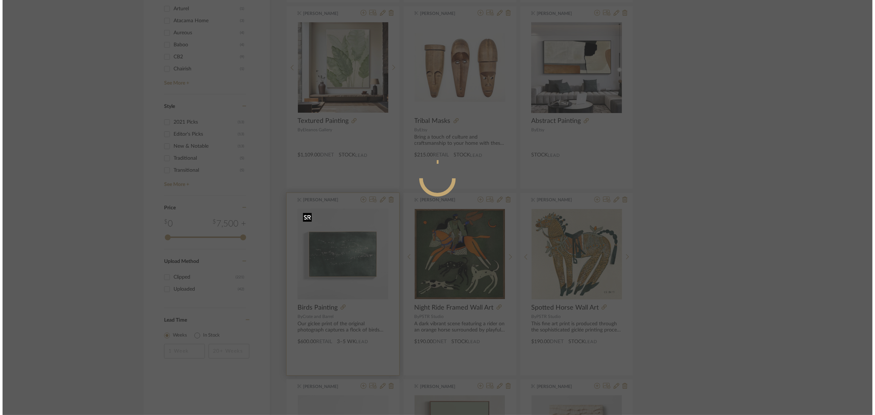
scroll to position [0, 0]
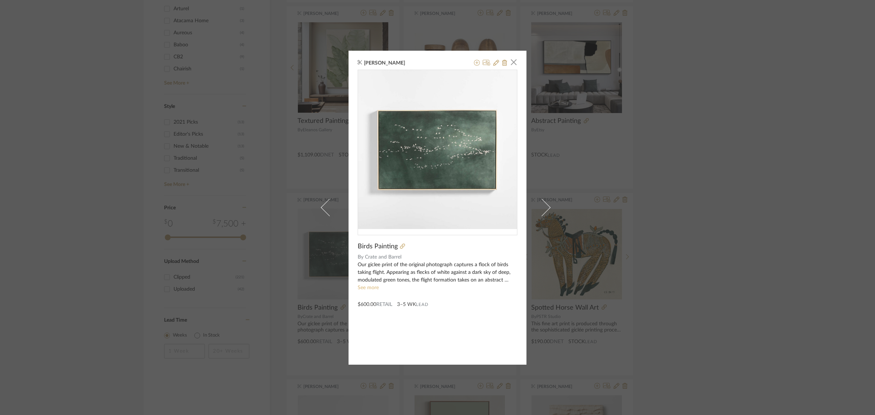
click at [368, 289] on link "See more" at bounding box center [368, 287] width 21 height 5
click at [508, 62] on span "button" at bounding box center [514, 62] width 15 height 15
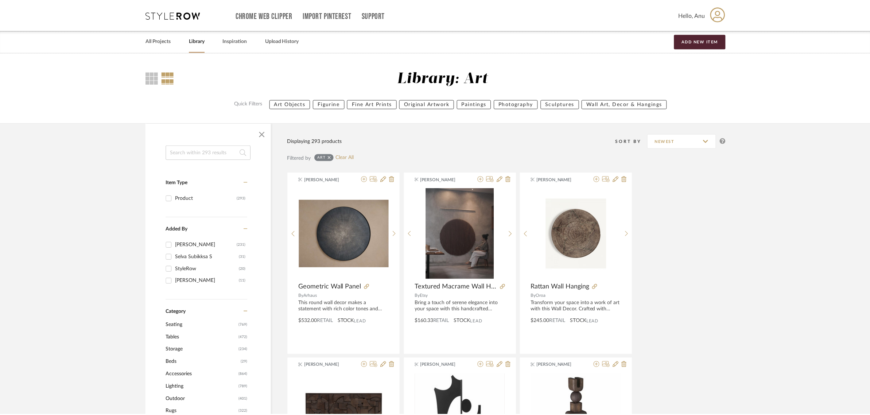
scroll to position [912, 0]
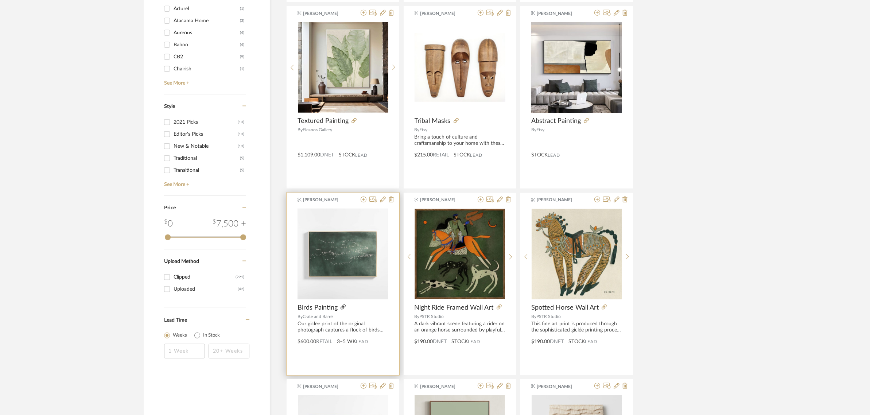
click at [343, 306] on icon at bounding box center [343, 306] width 5 height 5
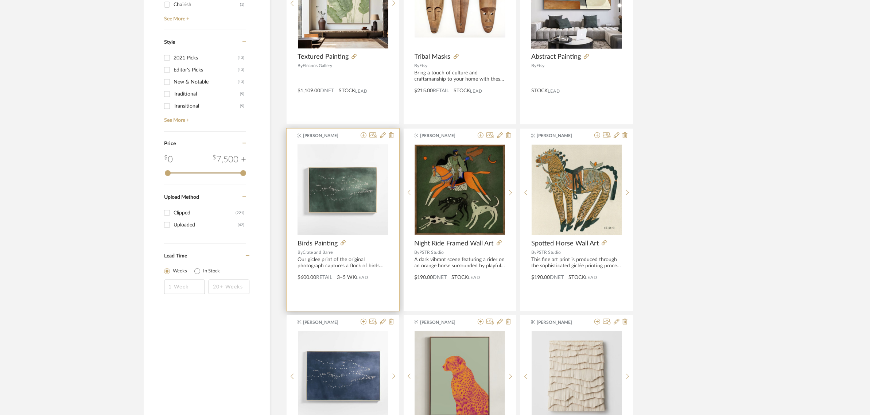
scroll to position [976, 0]
click at [365, 136] on icon at bounding box center [364, 135] width 6 height 6
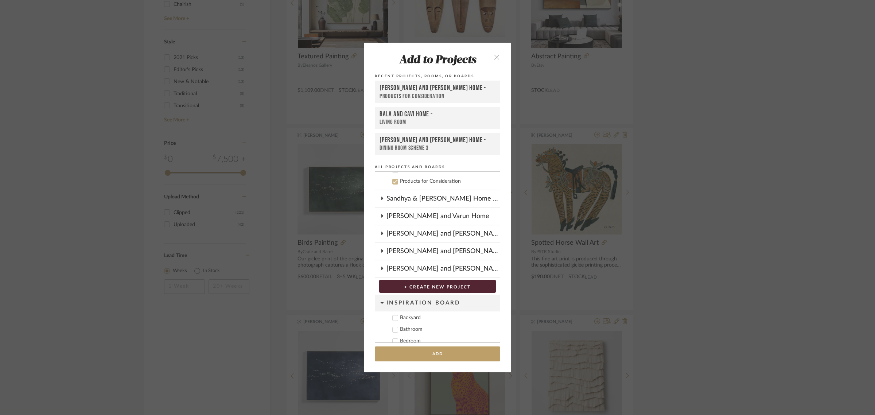
scroll to position [208, 0]
click at [433, 352] on button "Add" at bounding box center [437, 353] width 125 height 15
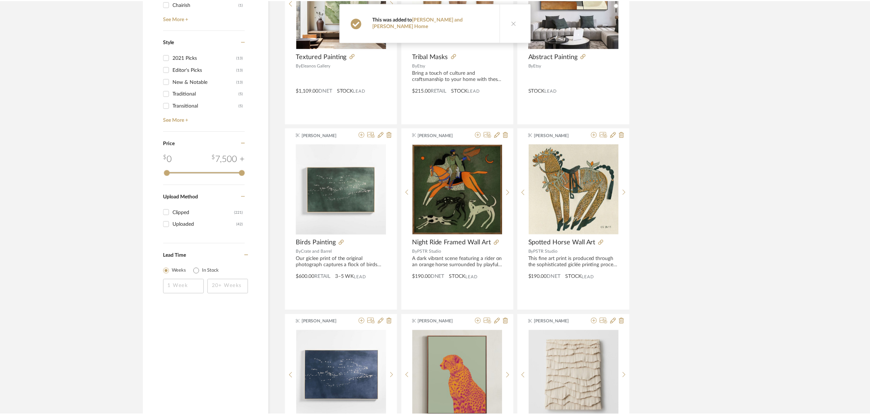
scroll to position [976, 0]
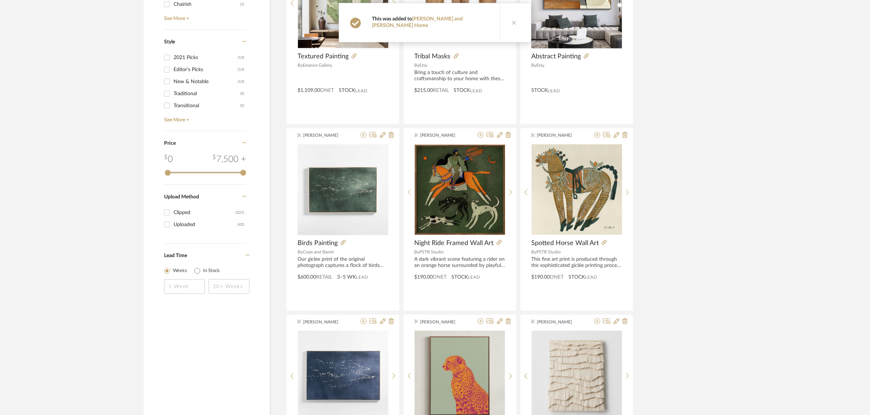
click at [711, 343] on div "Divya Ashok Geometric Wall Panel By Arhaus This round wall decor makes a statem…" at bounding box center [506, 313] width 441 height 2234
